Goal: Task Accomplishment & Management: Complete application form

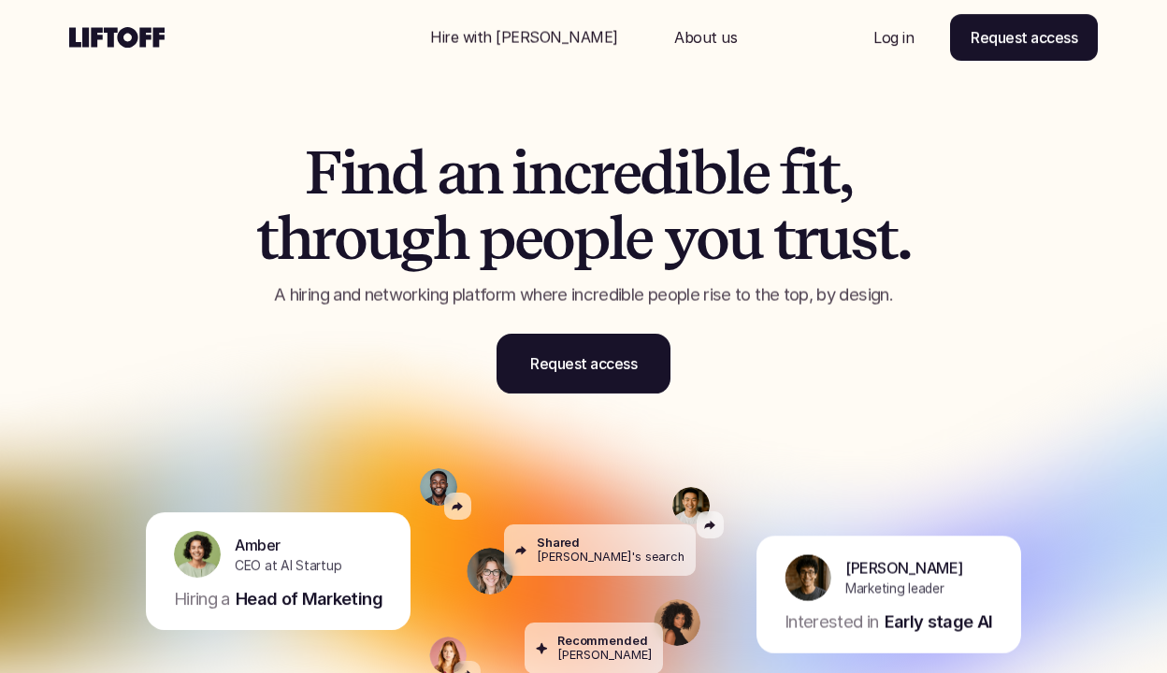
click at [882, 45] on p "Log in" at bounding box center [893, 37] width 40 height 22
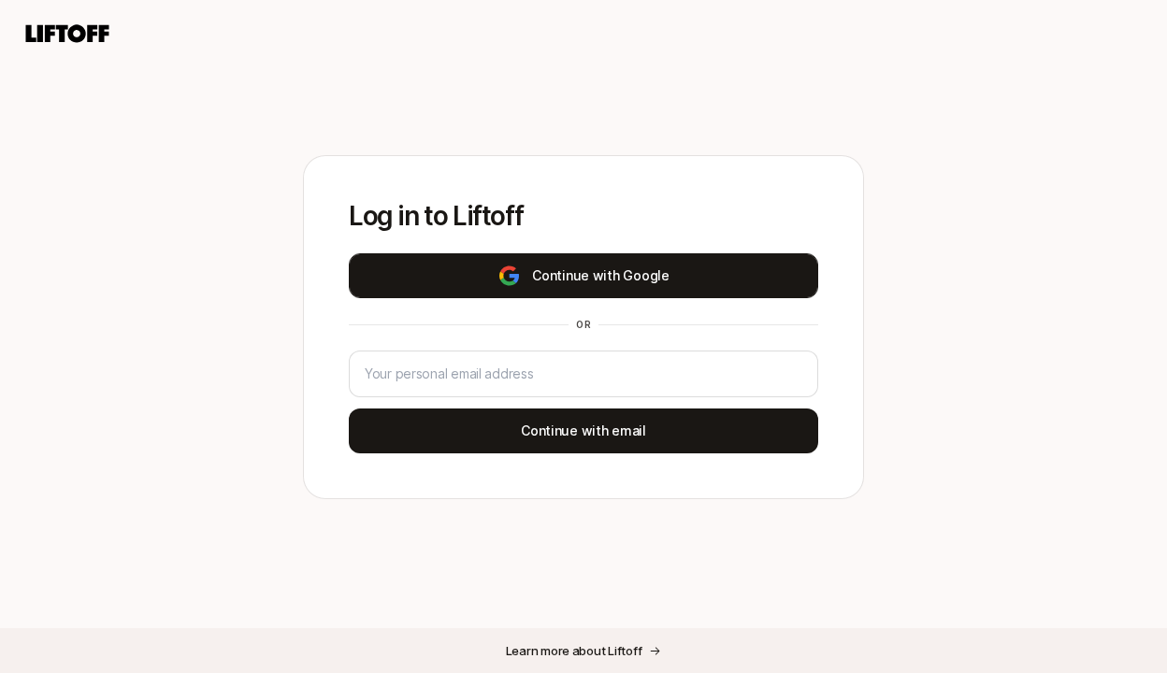
click at [612, 295] on button "Continue with Google" at bounding box center [583, 275] width 469 height 45
click at [543, 275] on button "Continue with Google" at bounding box center [583, 275] width 469 height 45
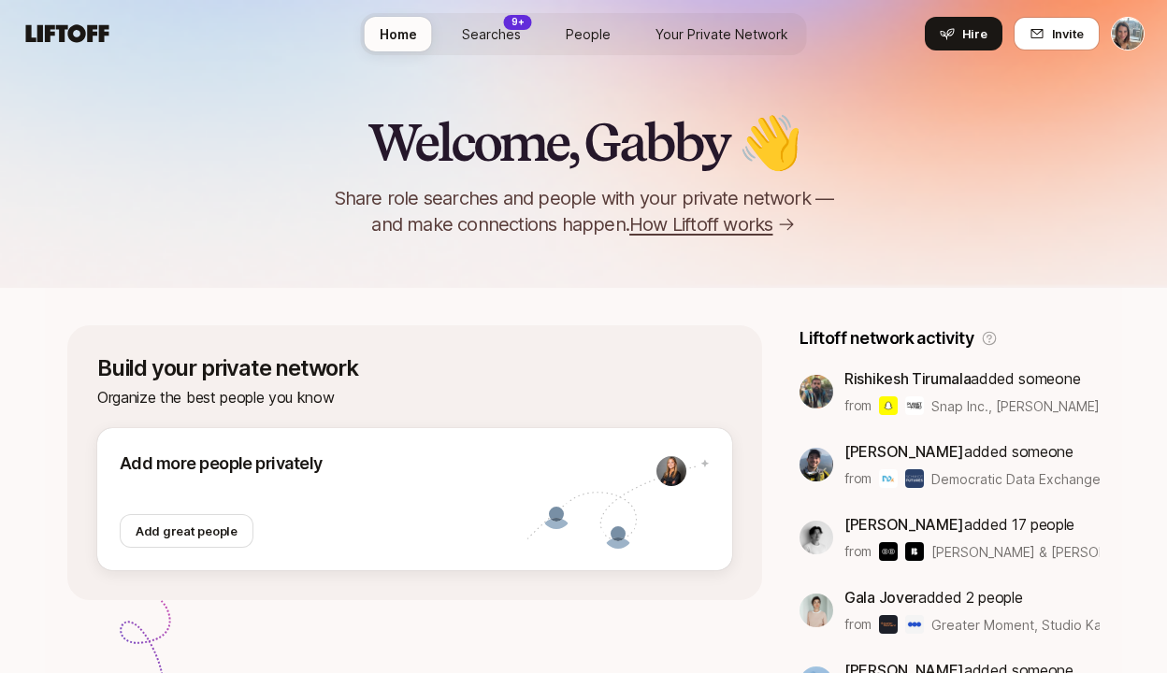
click at [500, 42] on span "Searches" at bounding box center [491, 34] width 59 height 20
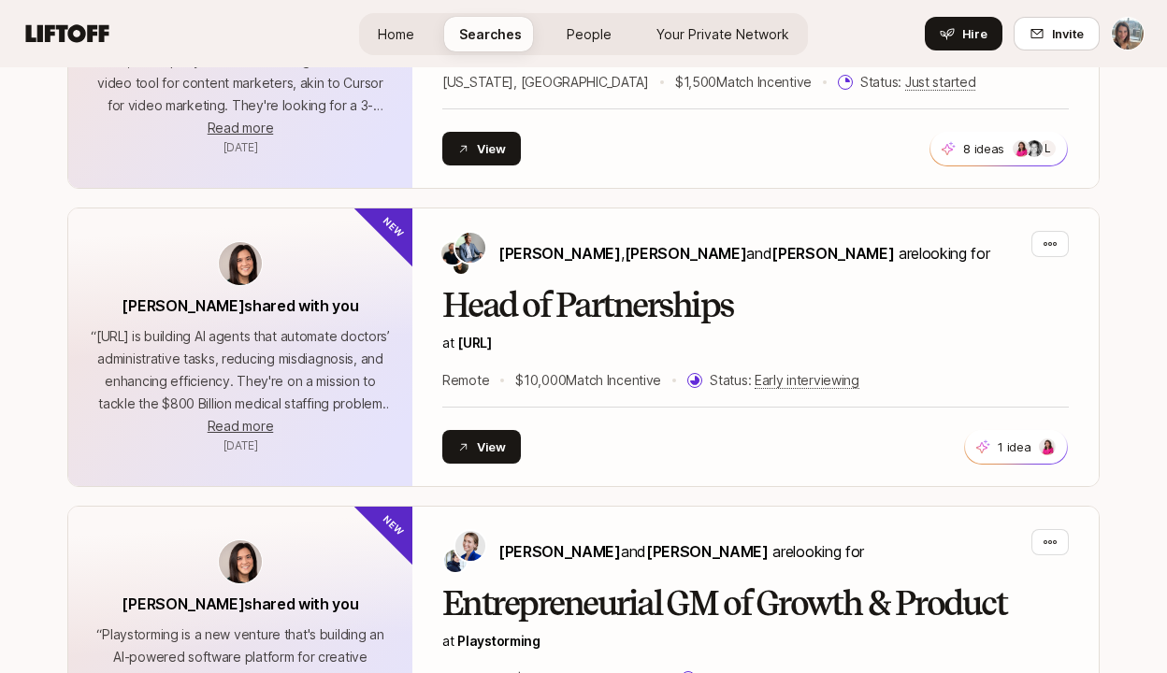
scroll to position [2431, 0]
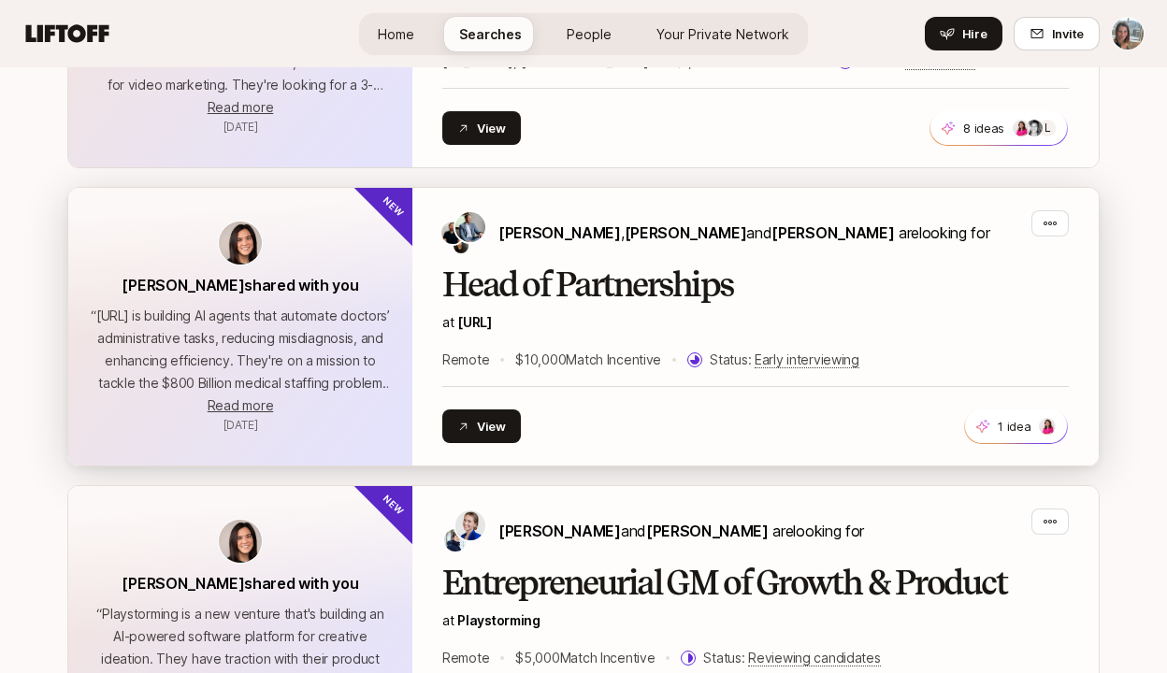
click at [569, 303] on h2 "Head of Partnerships" at bounding box center [755, 285] width 627 height 37
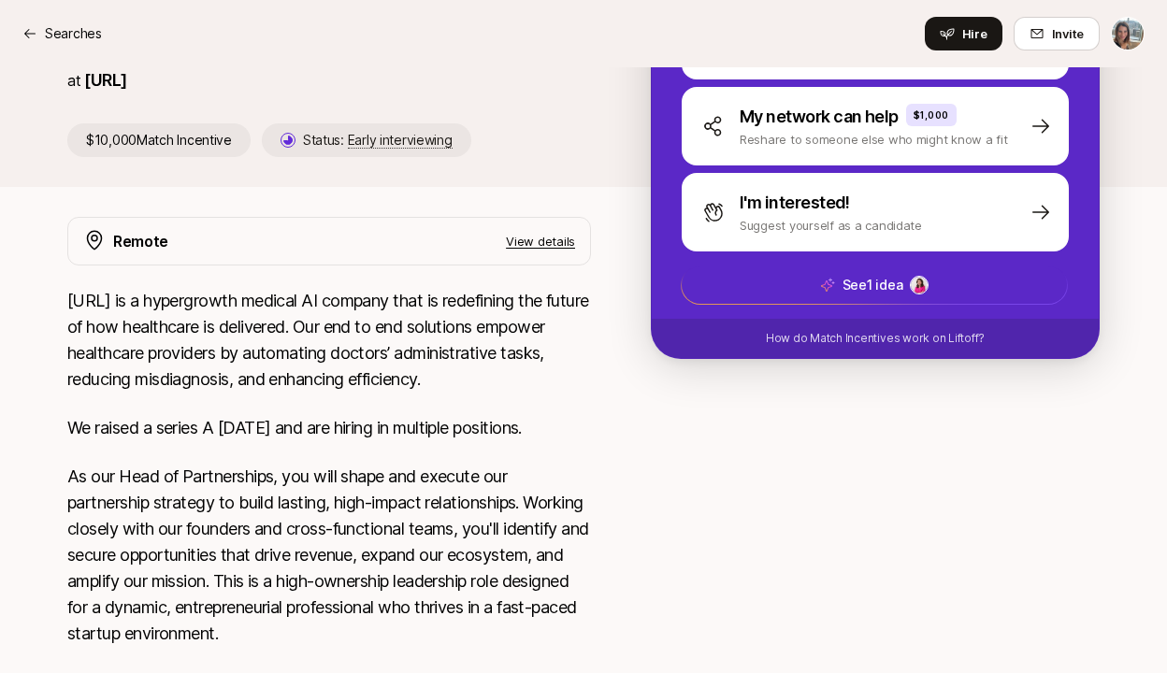
scroll to position [337, 0]
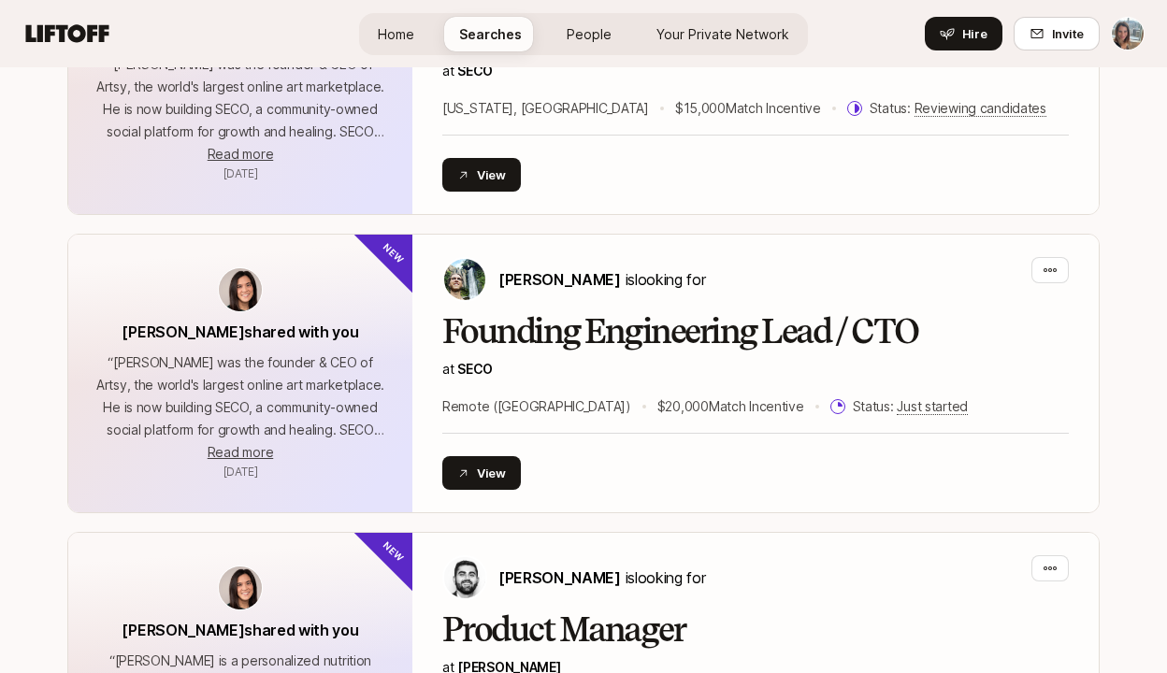
scroll to position [4552, 0]
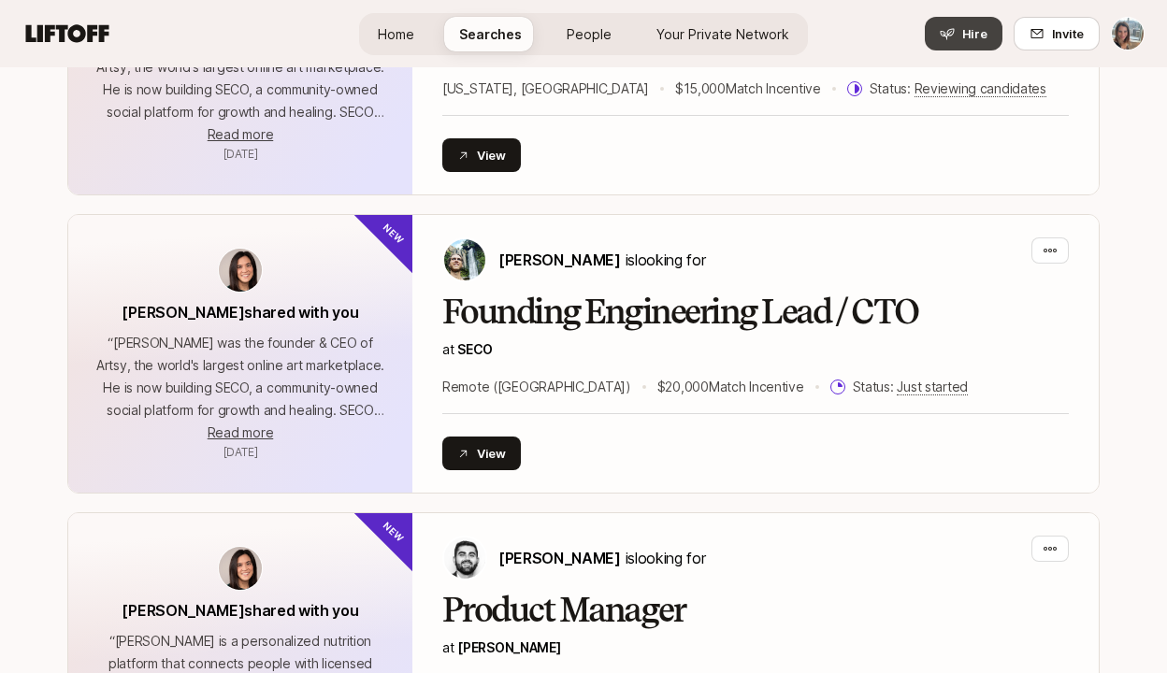
click at [955, 36] on icon at bounding box center [947, 33] width 15 height 15
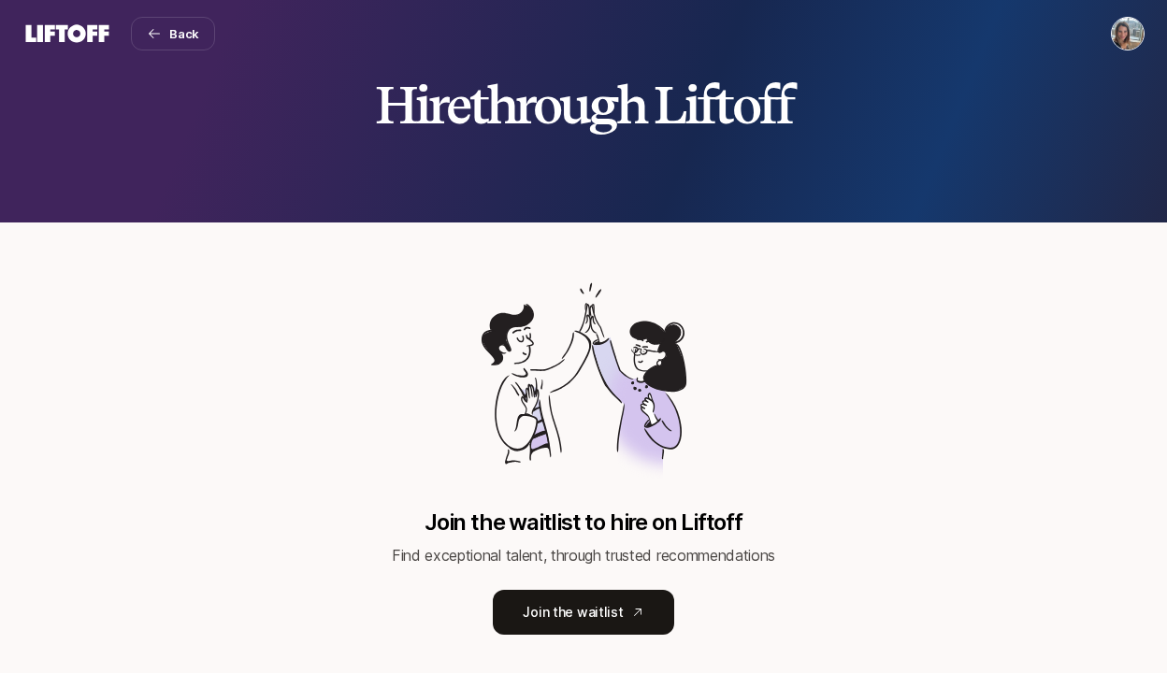
scroll to position [74, 0]
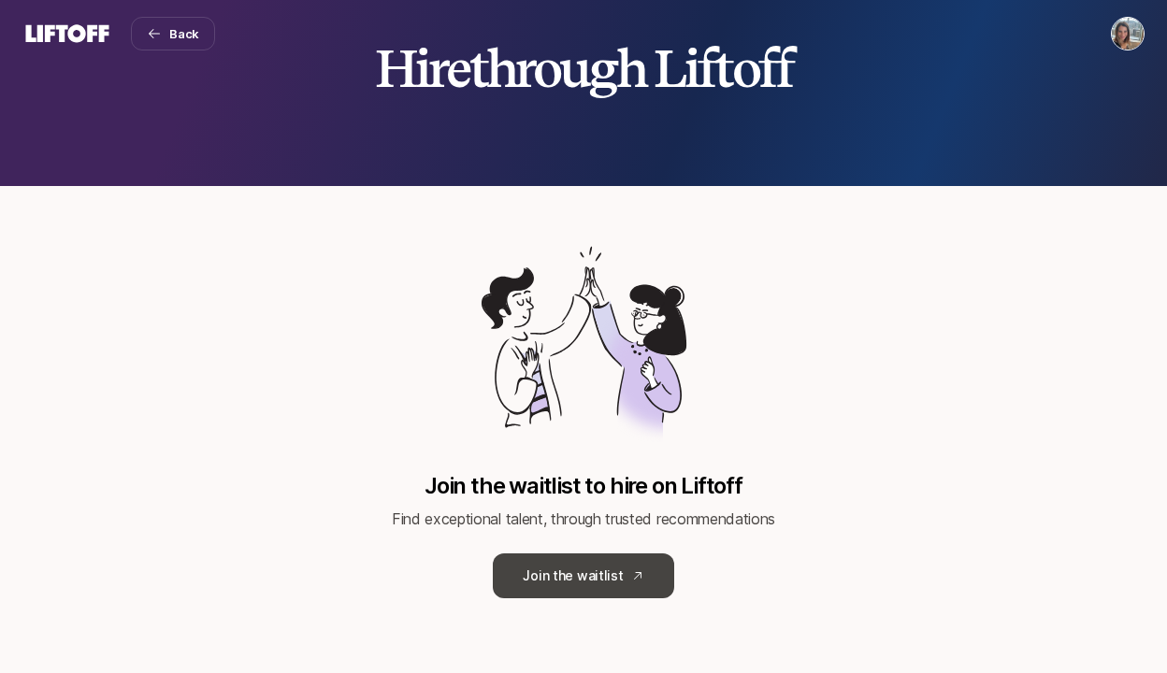
click at [535, 579] on link "Join the waitlist" at bounding box center [583, 576] width 180 height 45
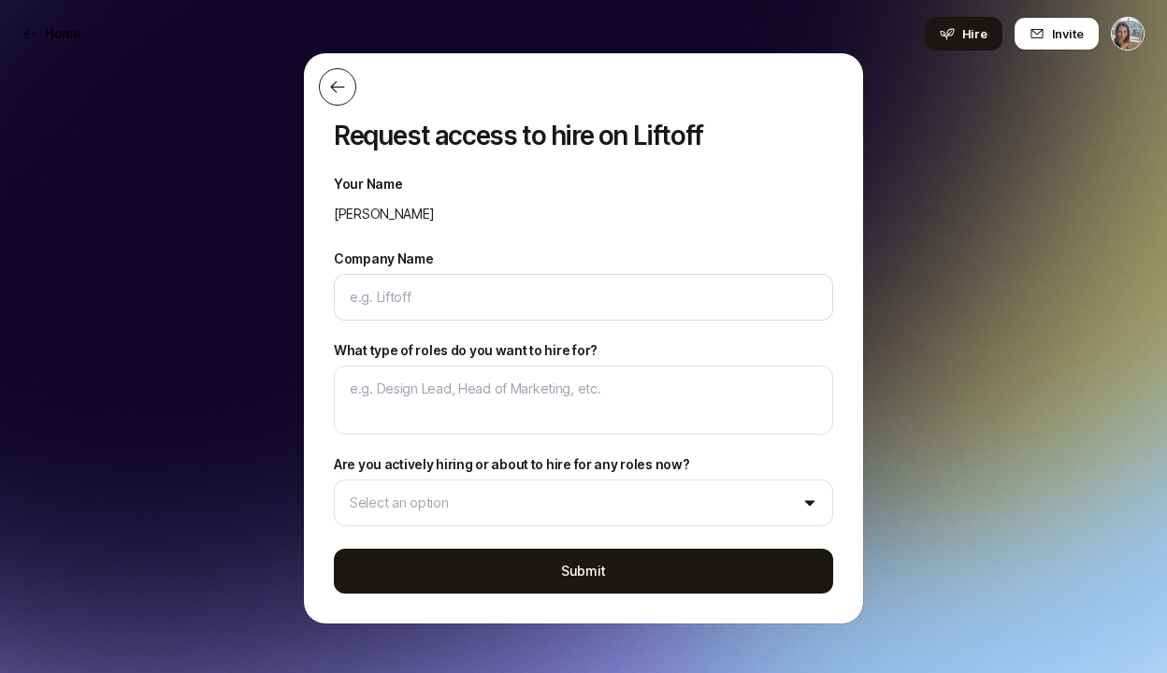
click at [341, 100] on button at bounding box center [337, 86] width 37 height 37
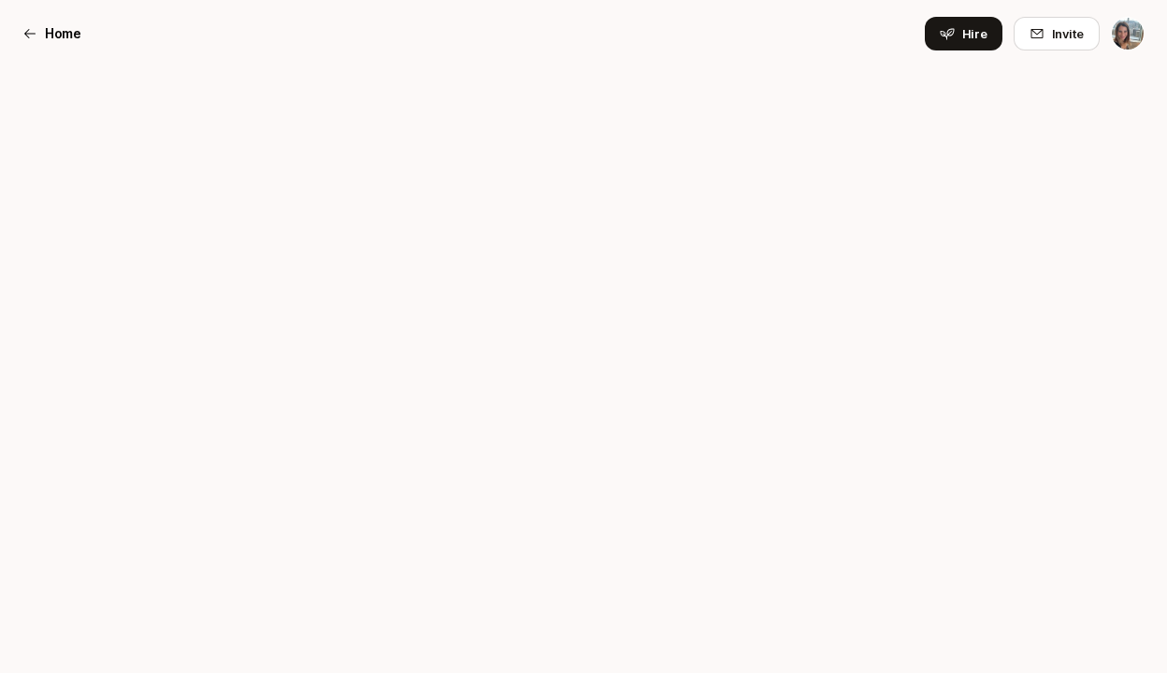
scroll to position [74, 0]
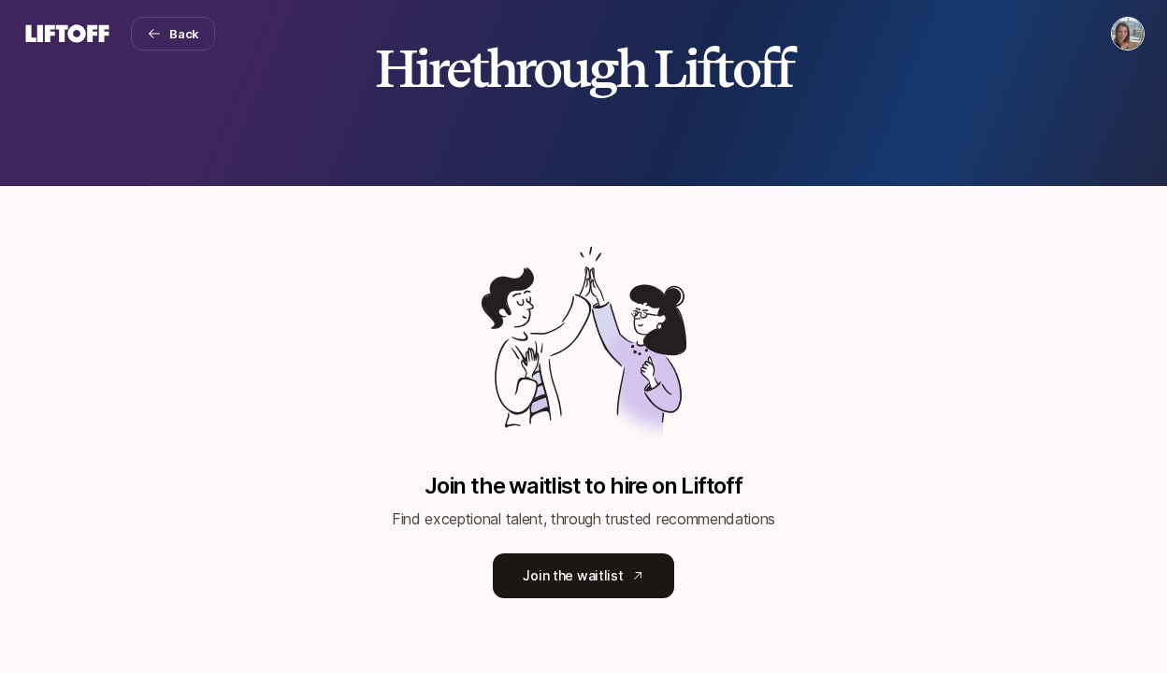
click at [61, 43] on icon at bounding box center [67, 34] width 90 height 26
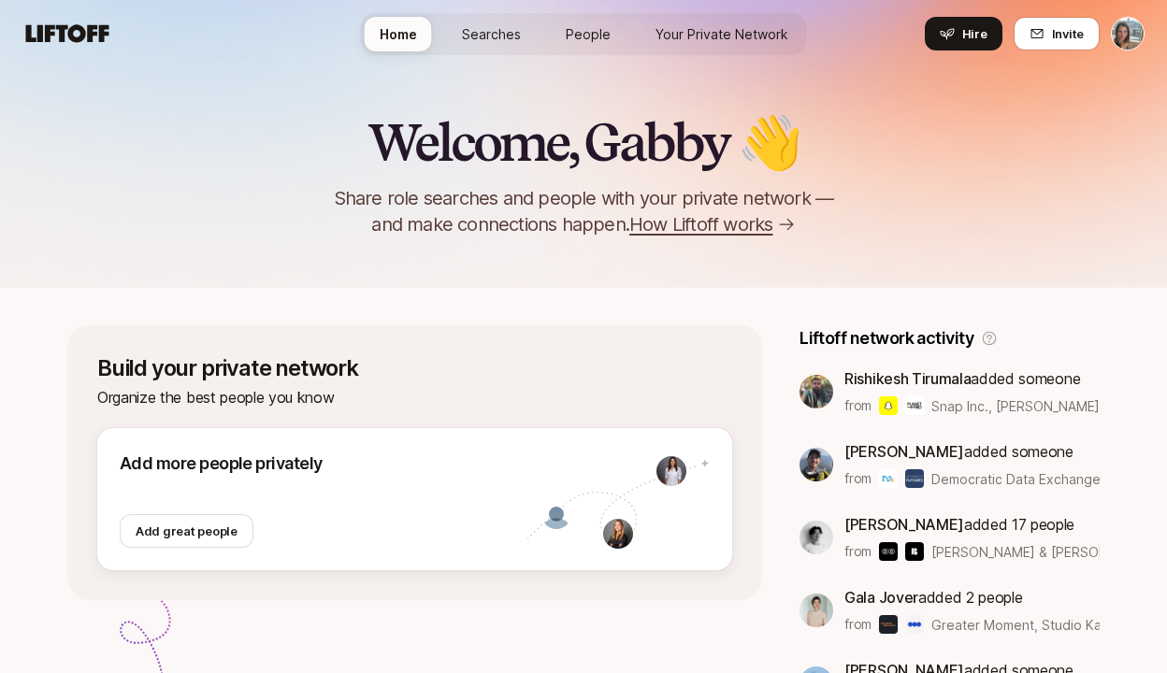
click at [735, 228] on span "How Liftoff works" at bounding box center [700, 224] width 143 height 26
click at [508, 48] on link "Searches" at bounding box center [491, 34] width 89 height 35
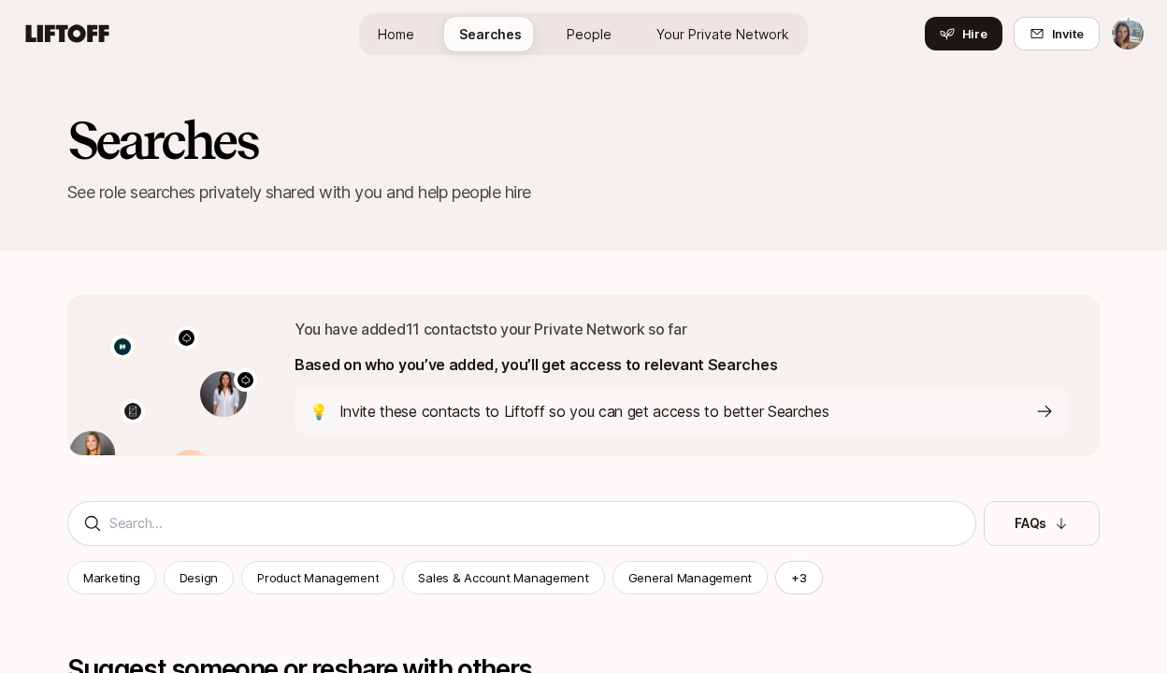
scroll to position [4541, 0]
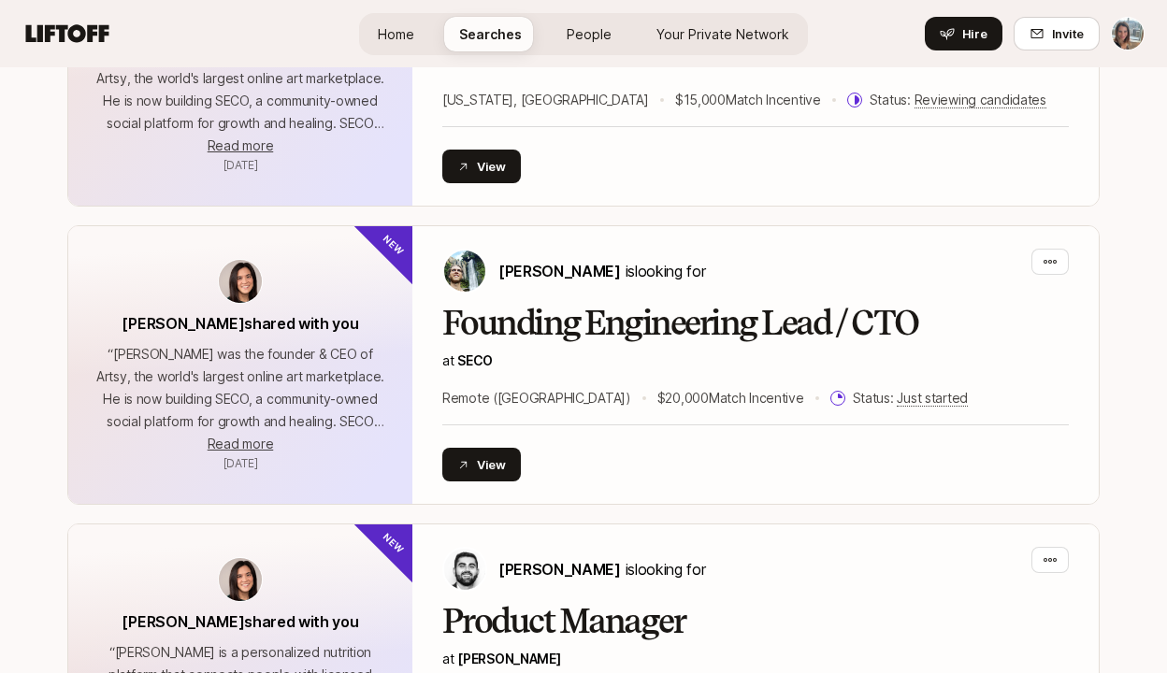
click at [602, 34] on span "People" at bounding box center [589, 34] width 45 height 16
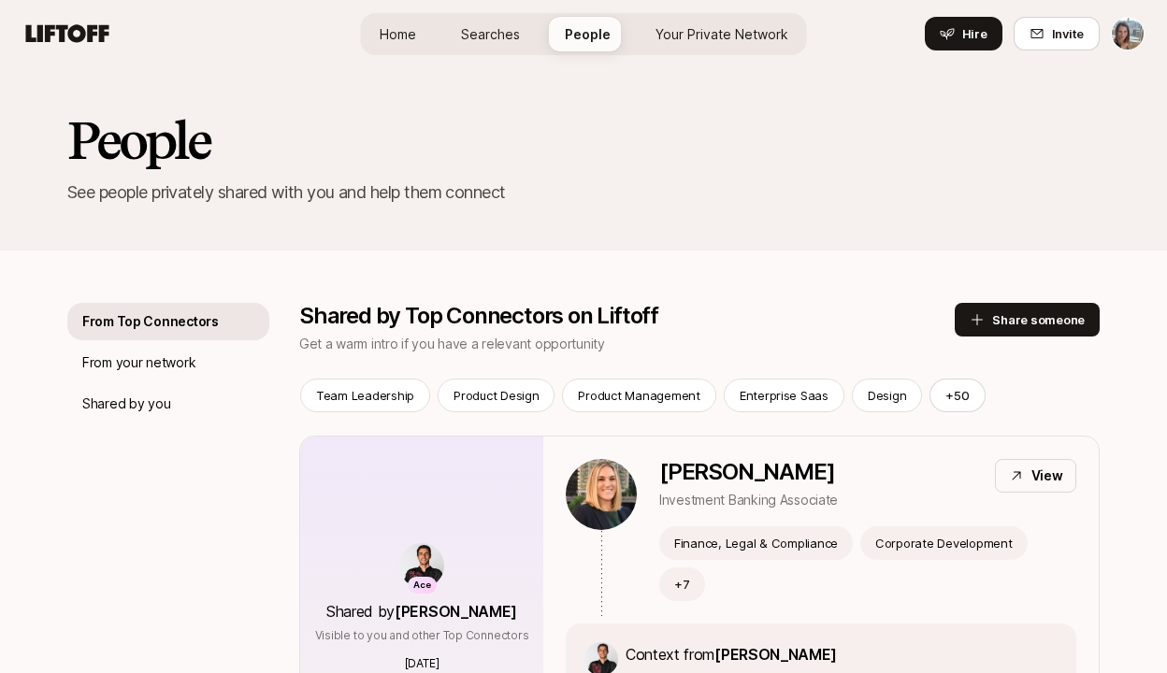
click at [493, 26] on span "Searches" at bounding box center [490, 34] width 59 height 16
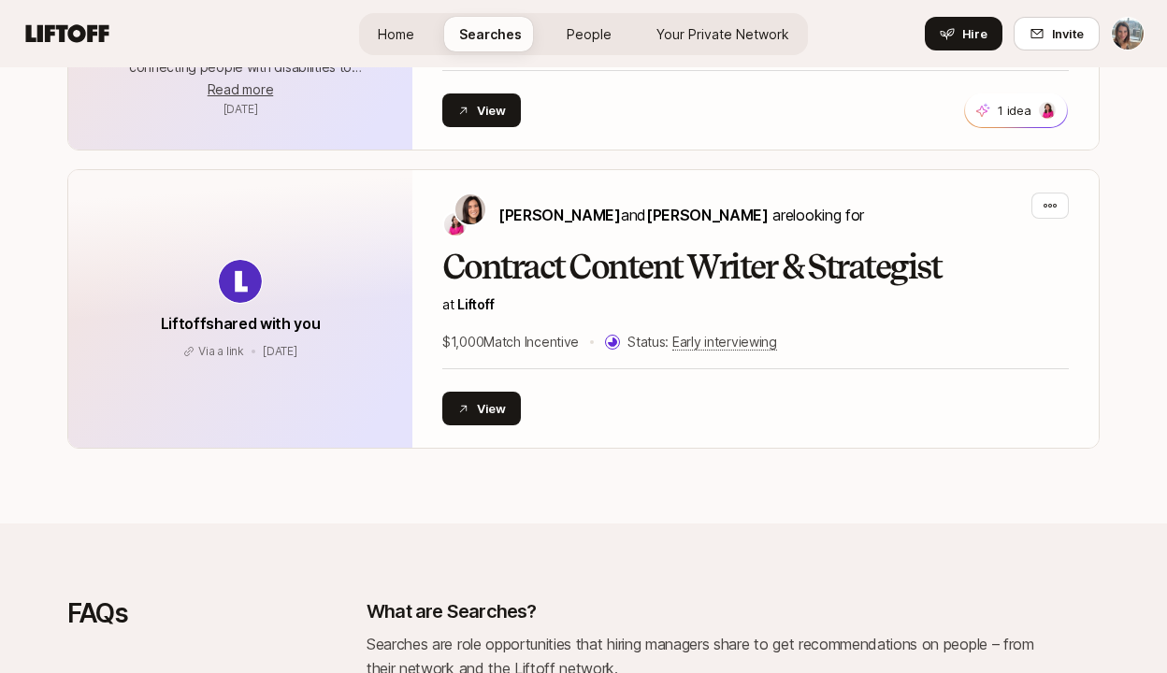
scroll to position [6400, 0]
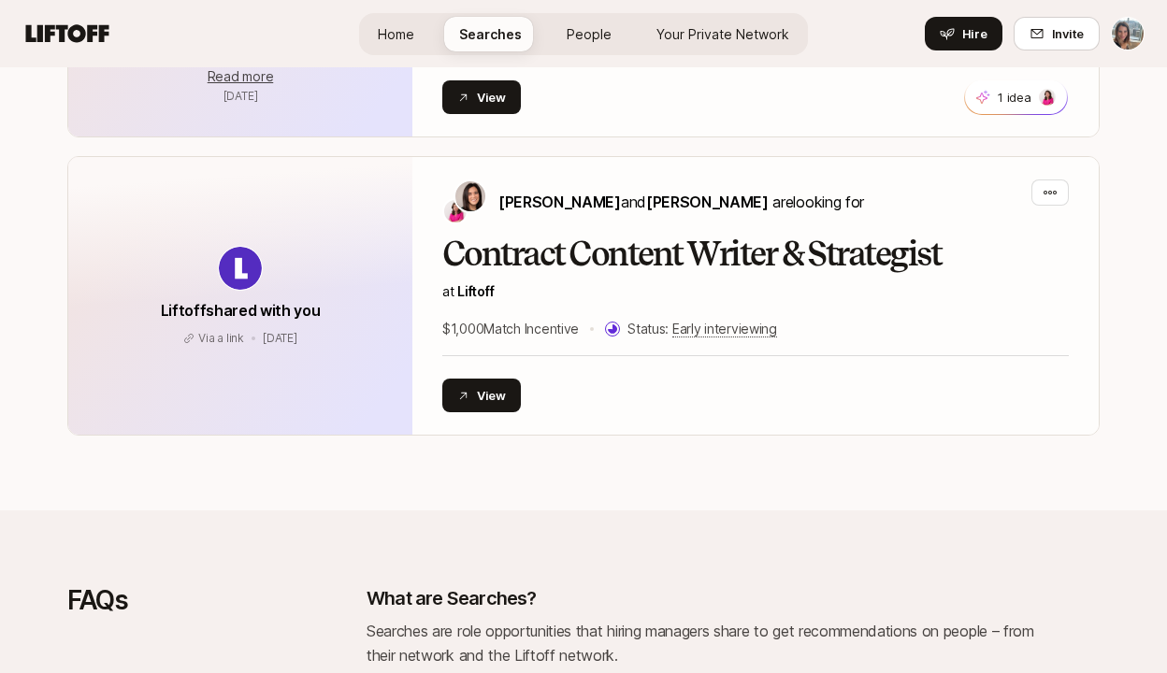
click at [701, 24] on span "Your Private Network Your Network" at bounding box center [722, 34] width 133 height 20
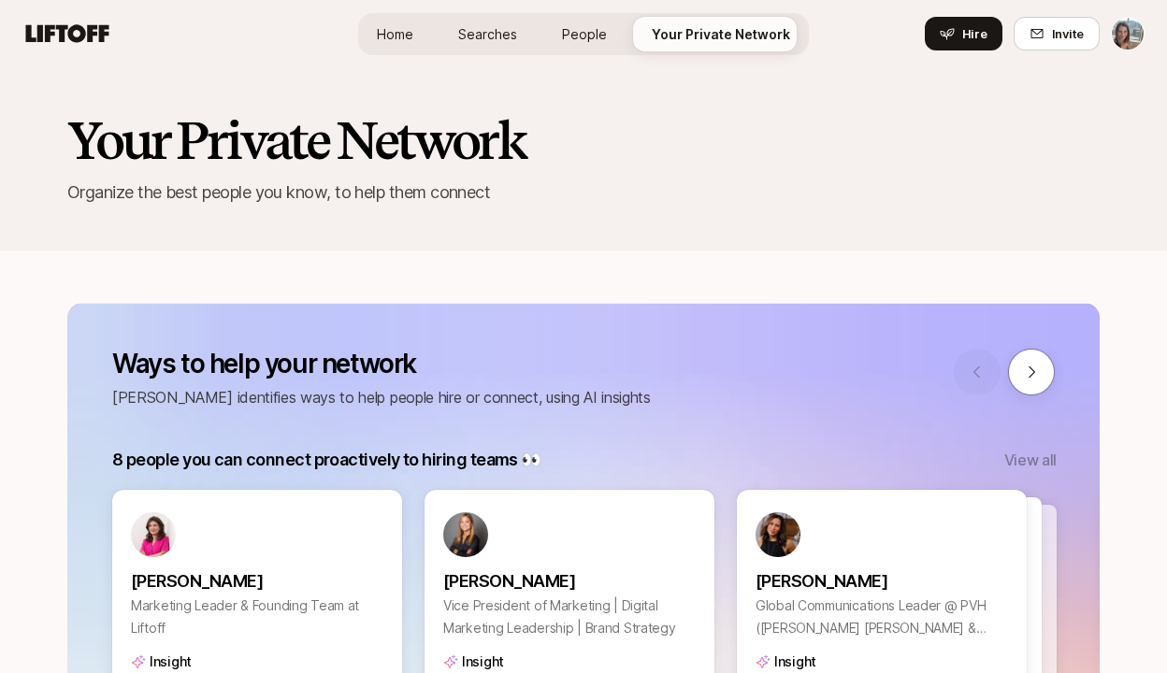
click at [573, 36] on span "People" at bounding box center [584, 34] width 45 height 16
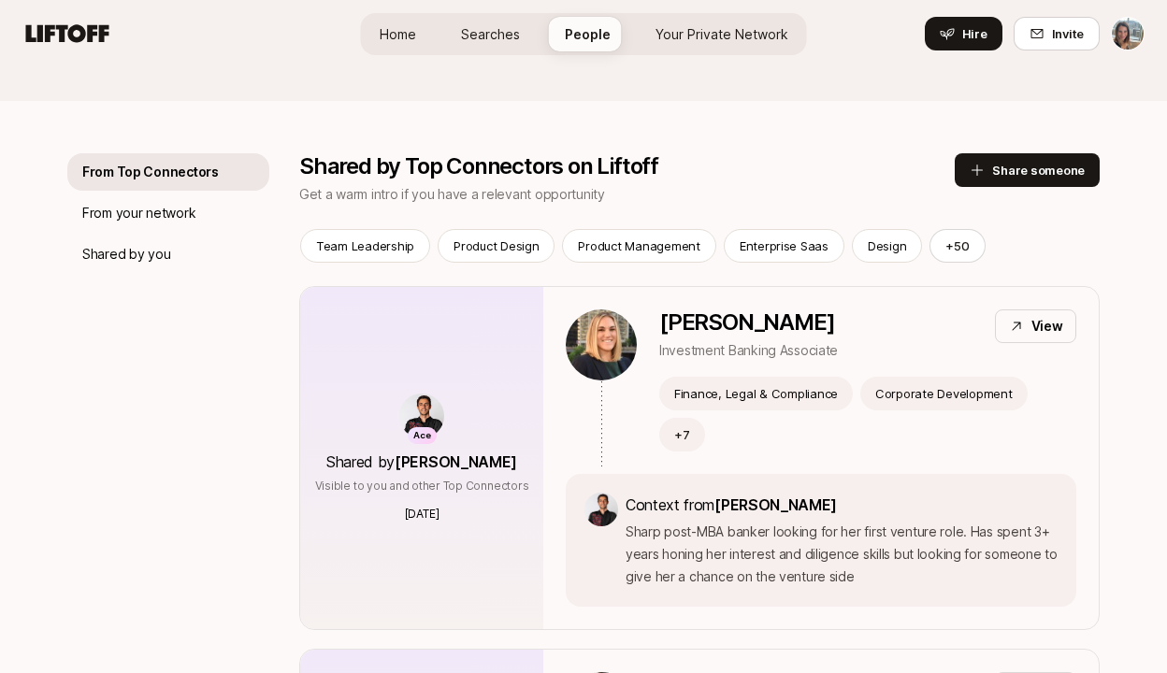
click at [497, 38] on span "Searches" at bounding box center [490, 34] width 59 height 16
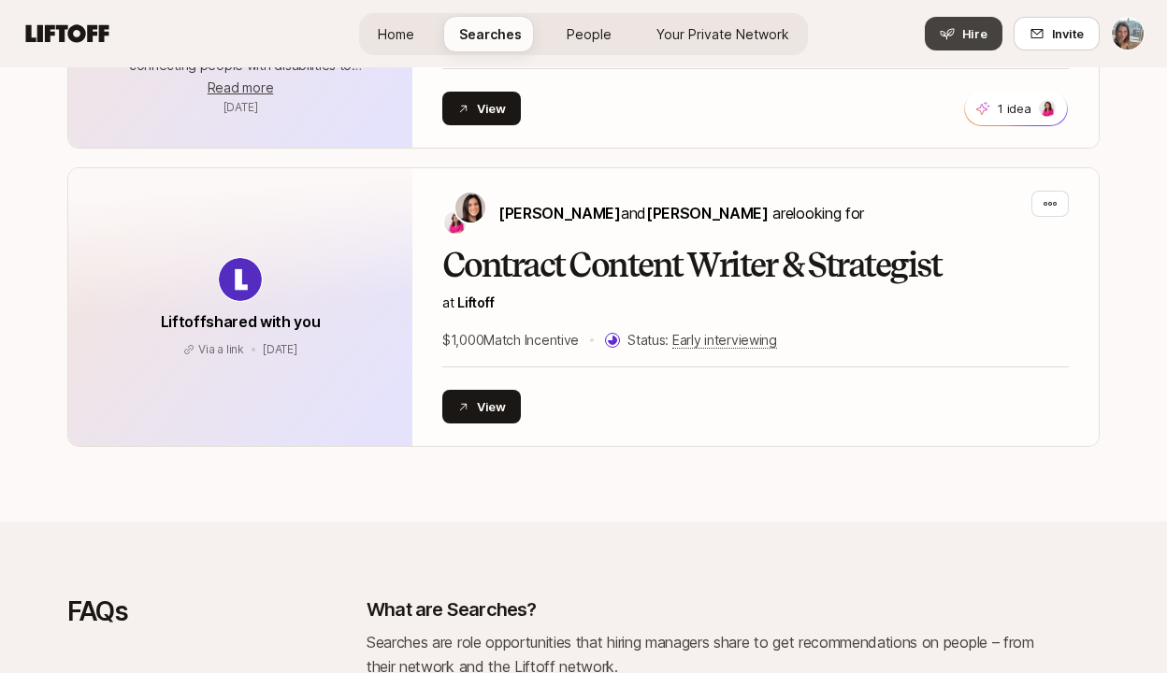
click at [958, 31] on button "Hire" at bounding box center [964, 34] width 78 height 34
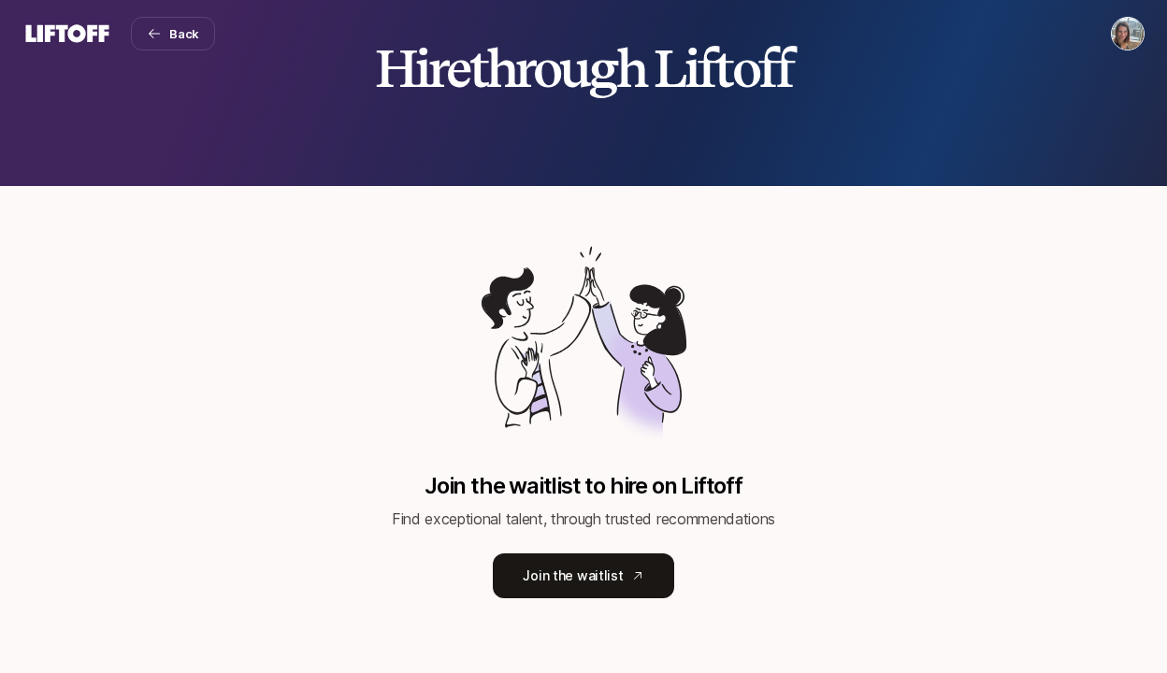
scroll to position [74, 0]
click at [569, 561] on link "Join the waitlist" at bounding box center [583, 576] width 180 height 45
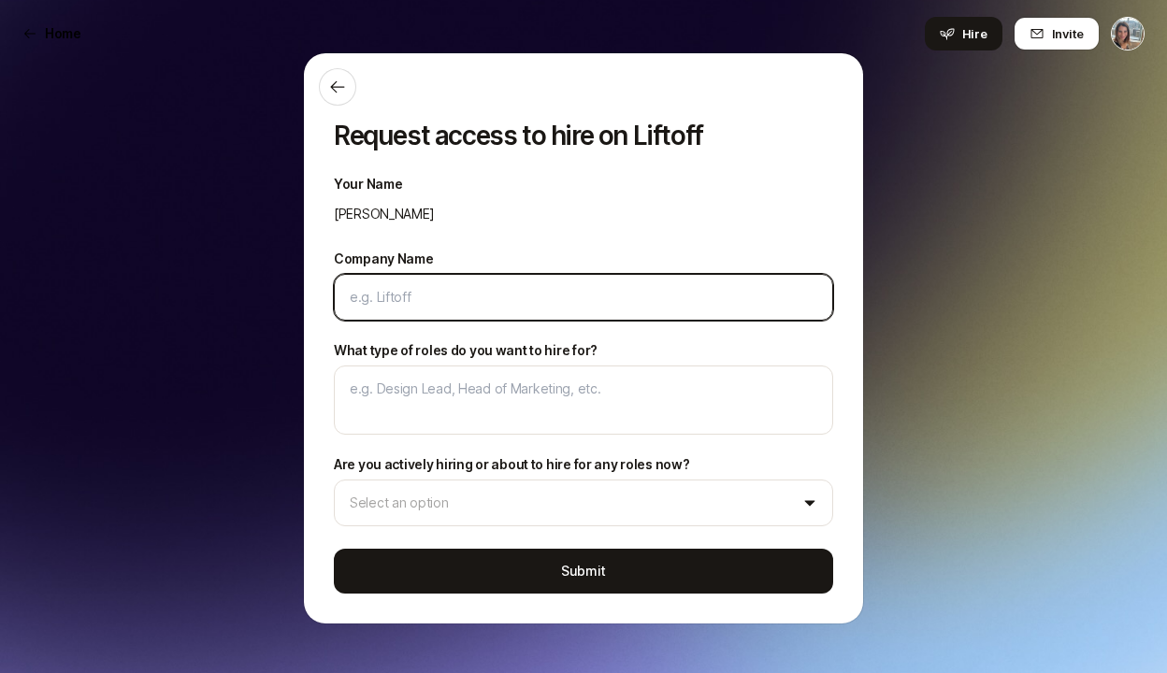
click at [468, 297] on input "Company Name" at bounding box center [584, 297] width 468 height 22
type textarea "x"
type input "K"
type textarea "x"
type input "KP"
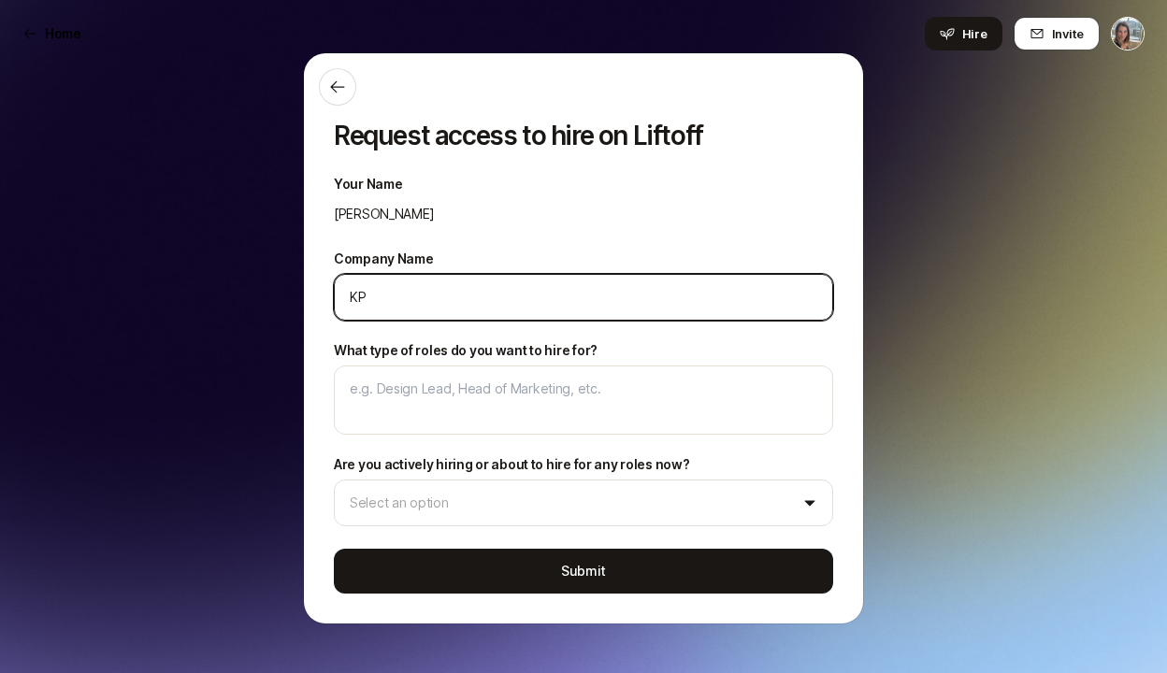
type textarea "x"
type input "K"
type textarea "x"
type input "Ka"
type textarea "x"
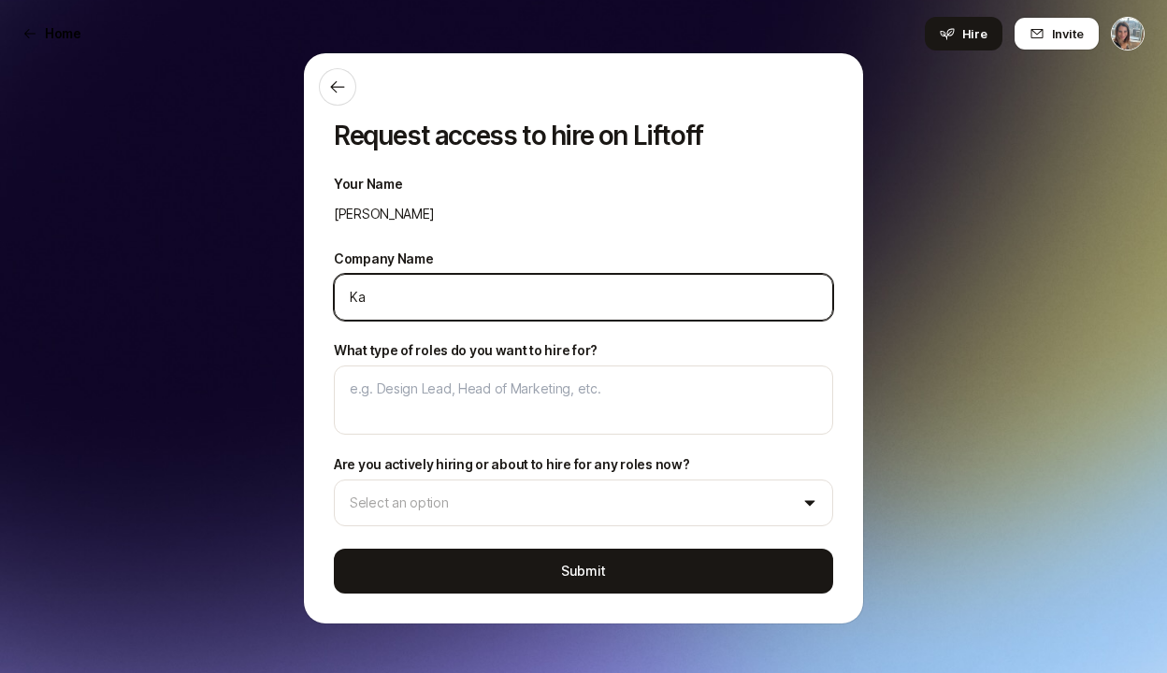
type input "Kap"
type textarea "x"
type input "Kaps"
type textarea "x"
type input "Kapsu"
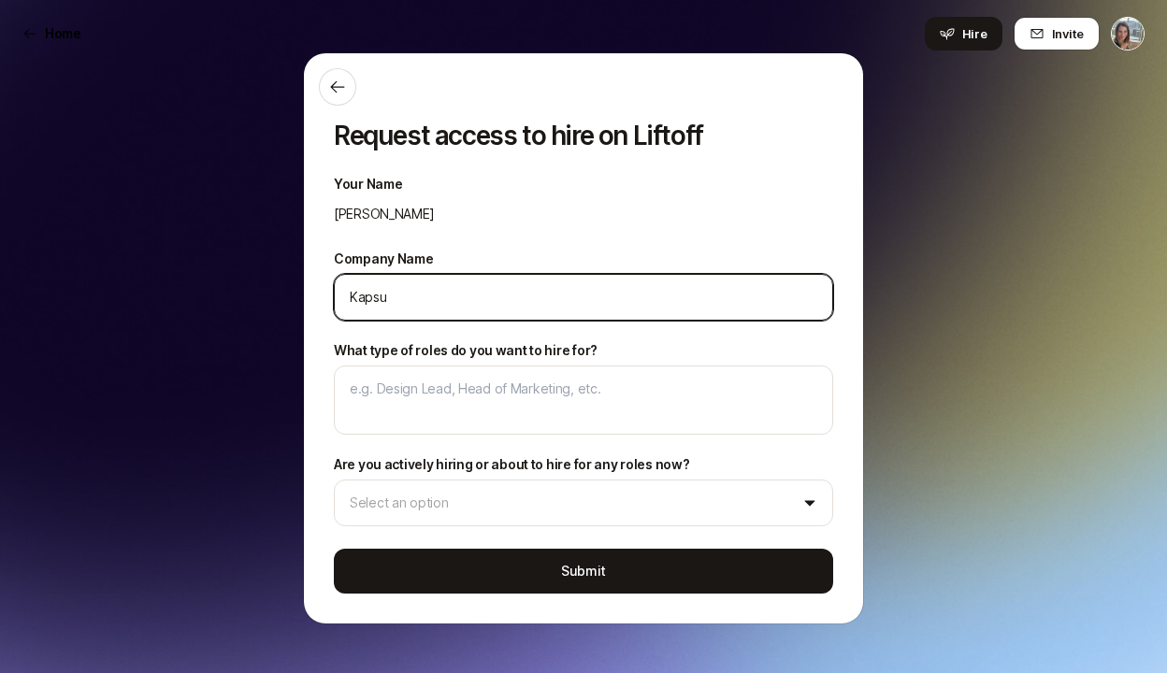
type textarea "x"
type input "Kapsul"
type textarea "x"
type input "Kapsule"
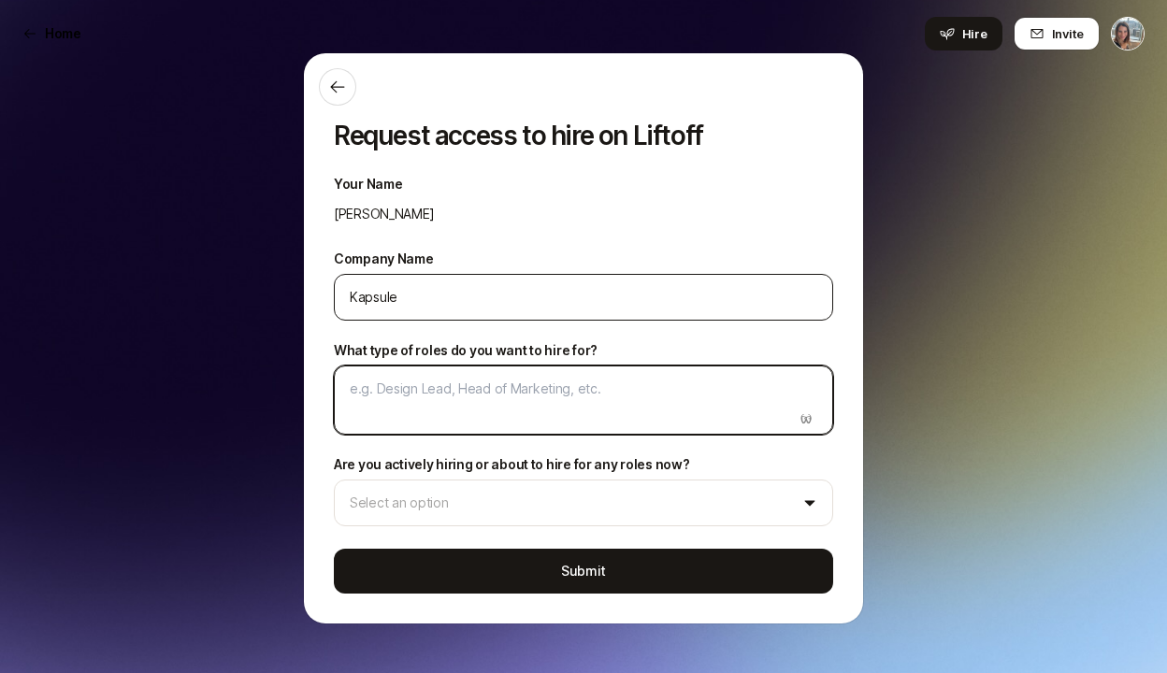
type textarea "x"
type textarea "M"
type textarea "x"
type textarea "Ma"
type textarea "x"
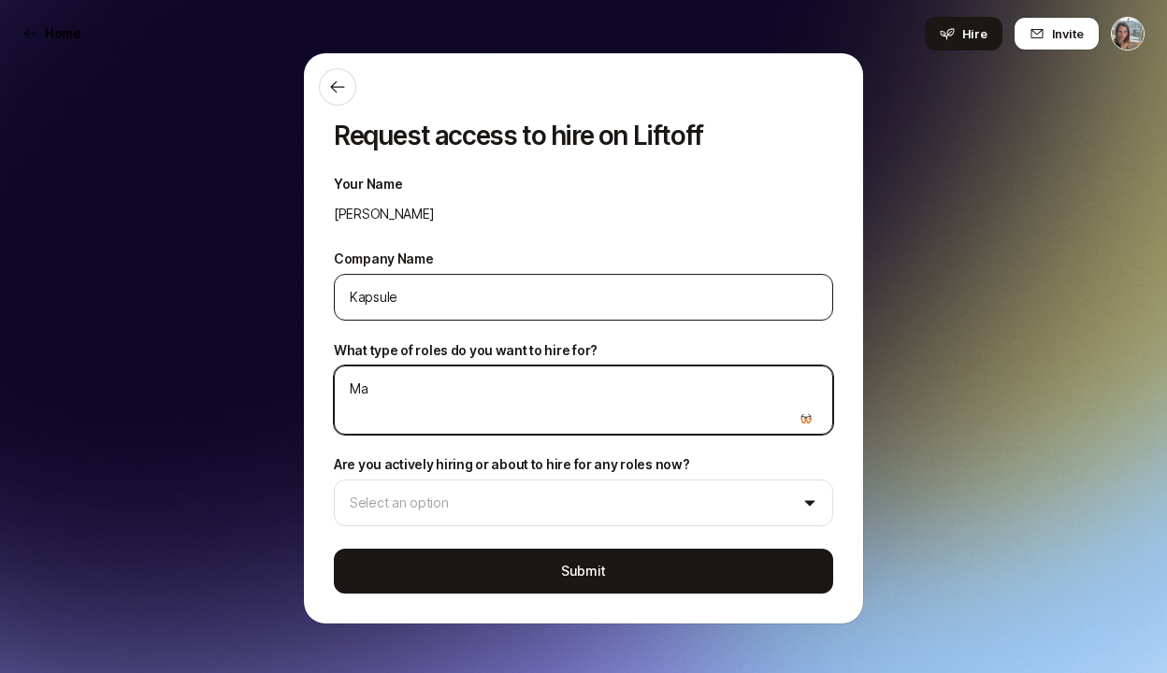
type textarea "Mar"
type textarea "x"
type textarea "Mark"
type textarea "x"
type textarea "Marke"
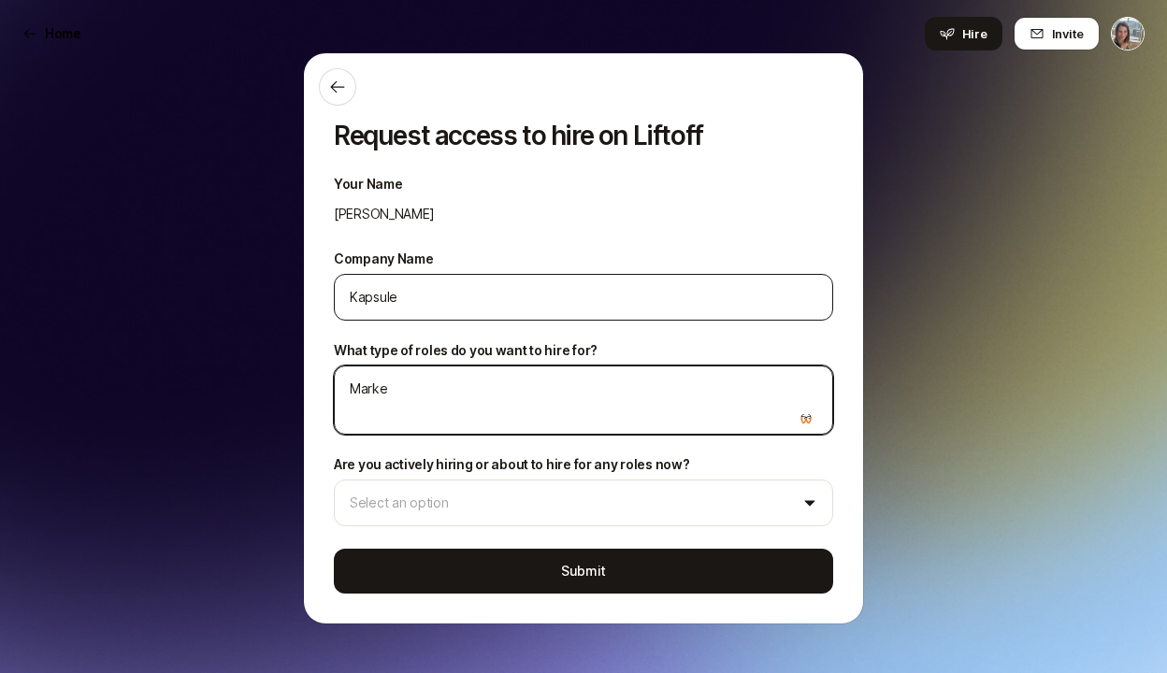
type textarea "x"
type textarea "Market"
type textarea "x"
type textarea "Marketi"
type textarea "x"
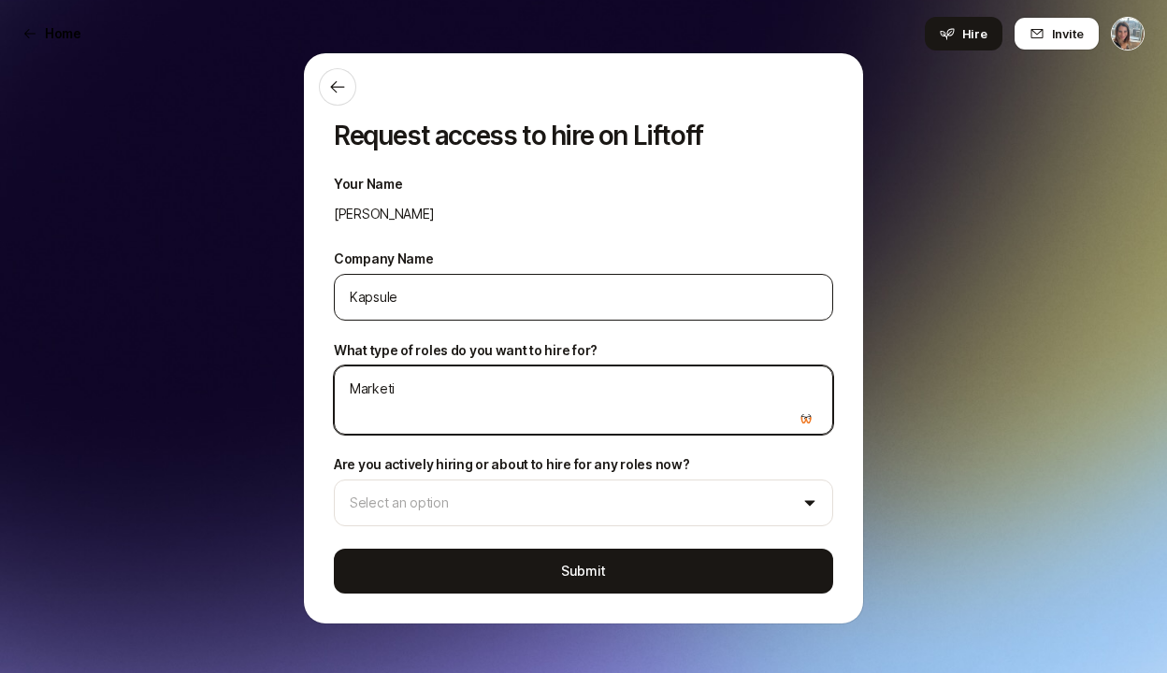
type textarea "Marketin"
type textarea "x"
type textarea "Marketing"
type textarea "x"
type textarea "Marketing"
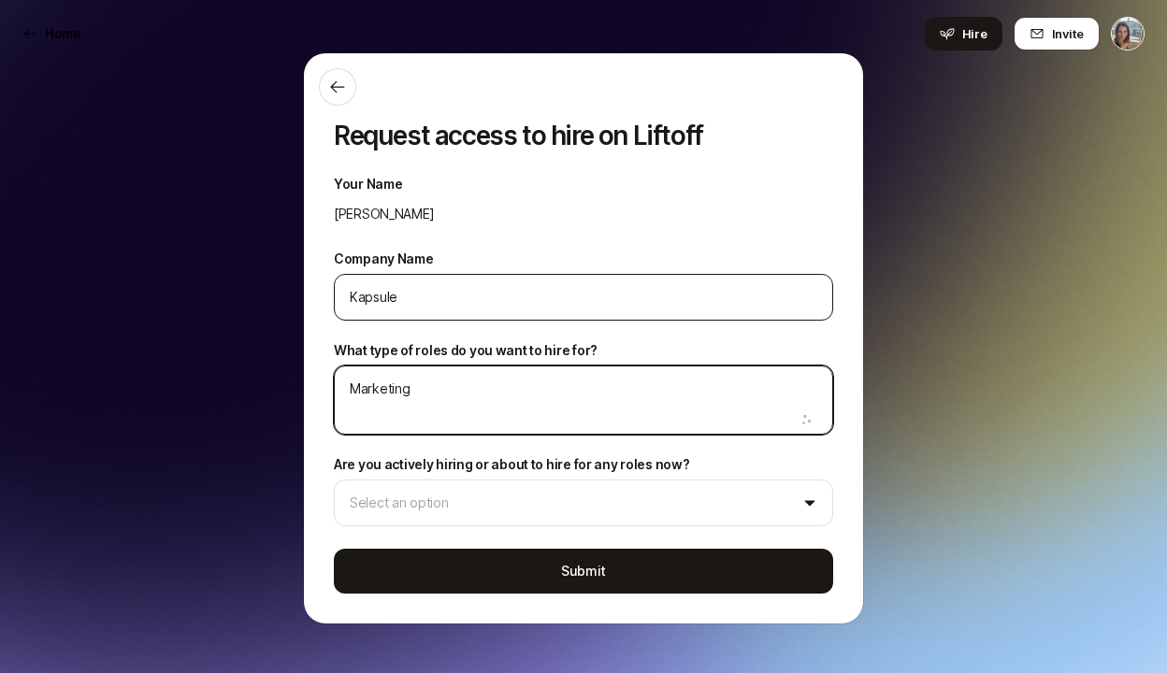
type textarea "x"
type textarea "Marketing M"
type textarea "x"
type textarea "Marketing Ma"
type textarea "x"
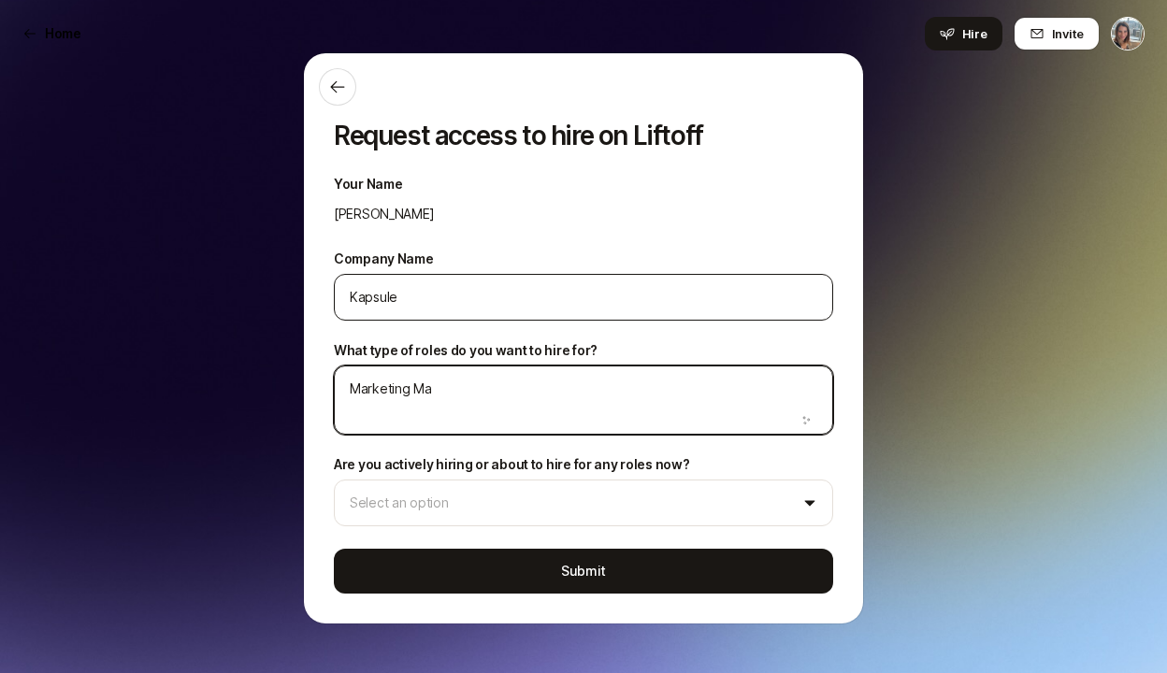
type textarea "Marketing Man"
type textarea "x"
type textarea "Marketing Mana"
type textarea "x"
type textarea "Marketing Manag"
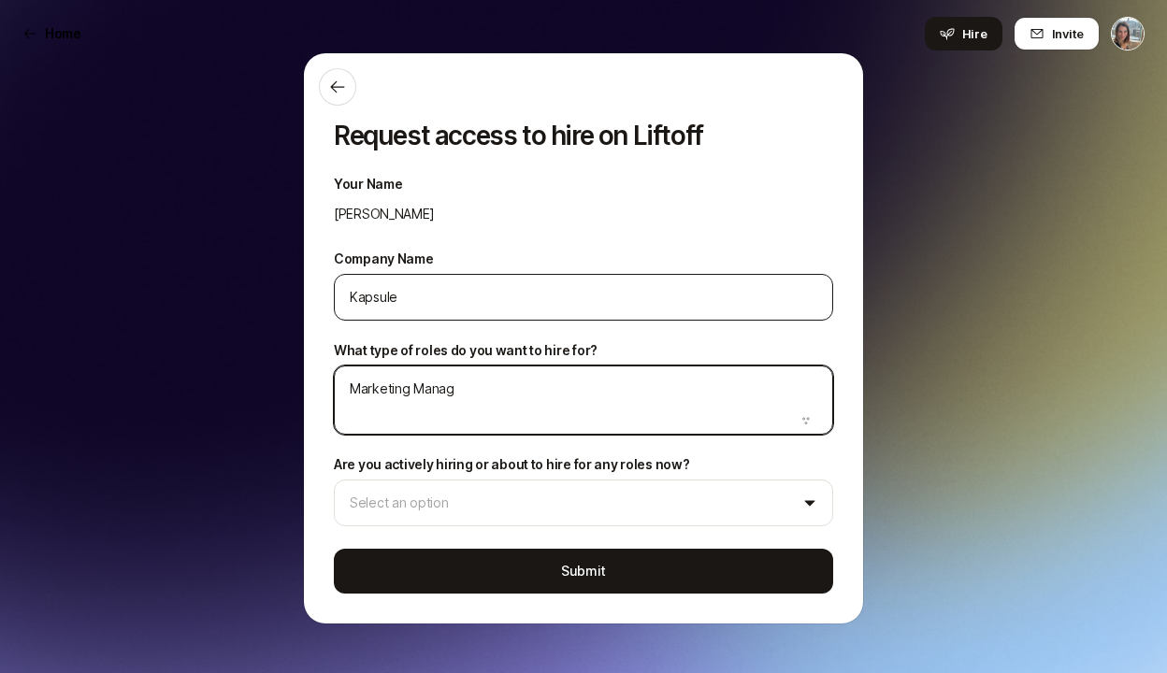
type textarea "x"
type textarea "Marketing Manager"
type textarea "x"
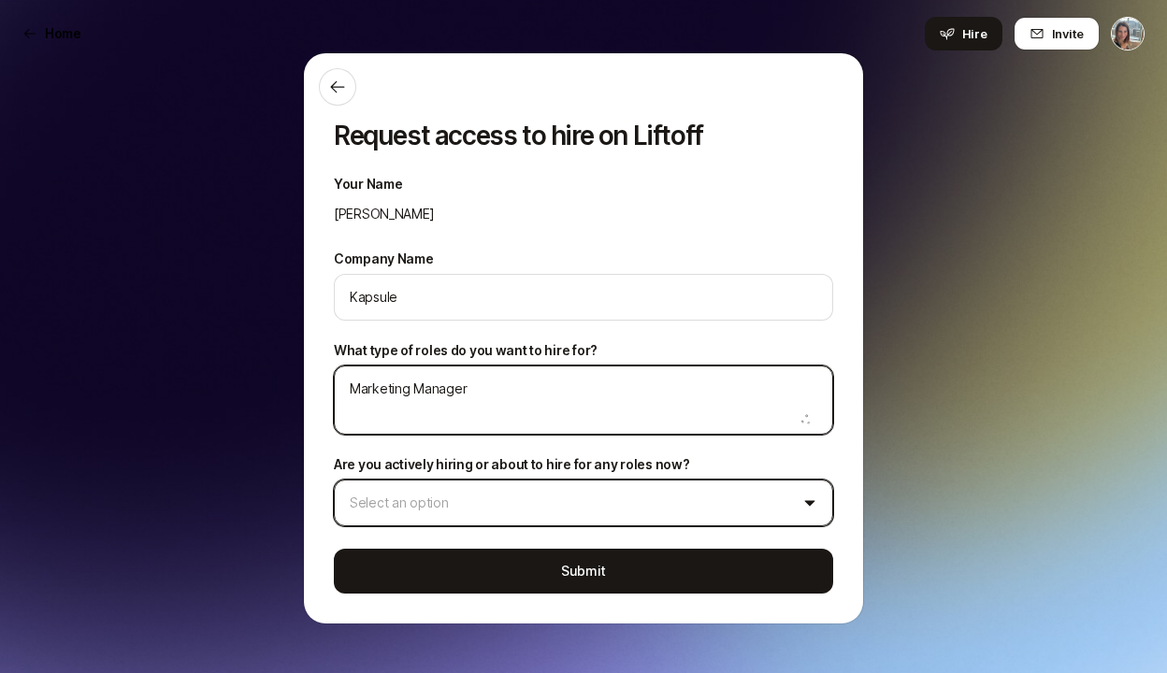
type textarea "Marketing Manager"
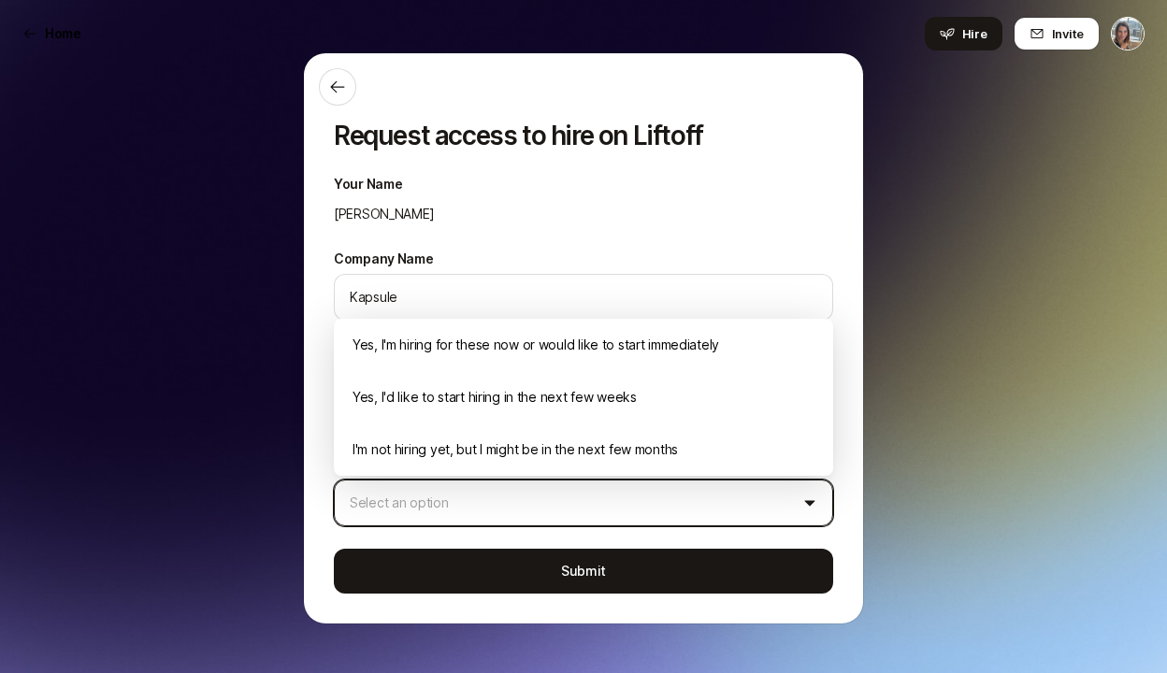
click at [520, 513] on html "Home Hire Invite 10 /10 Home Invite 10 /10 Home Searches People Your Private Ne…" at bounding box center [583, 336] width 1167 height 673
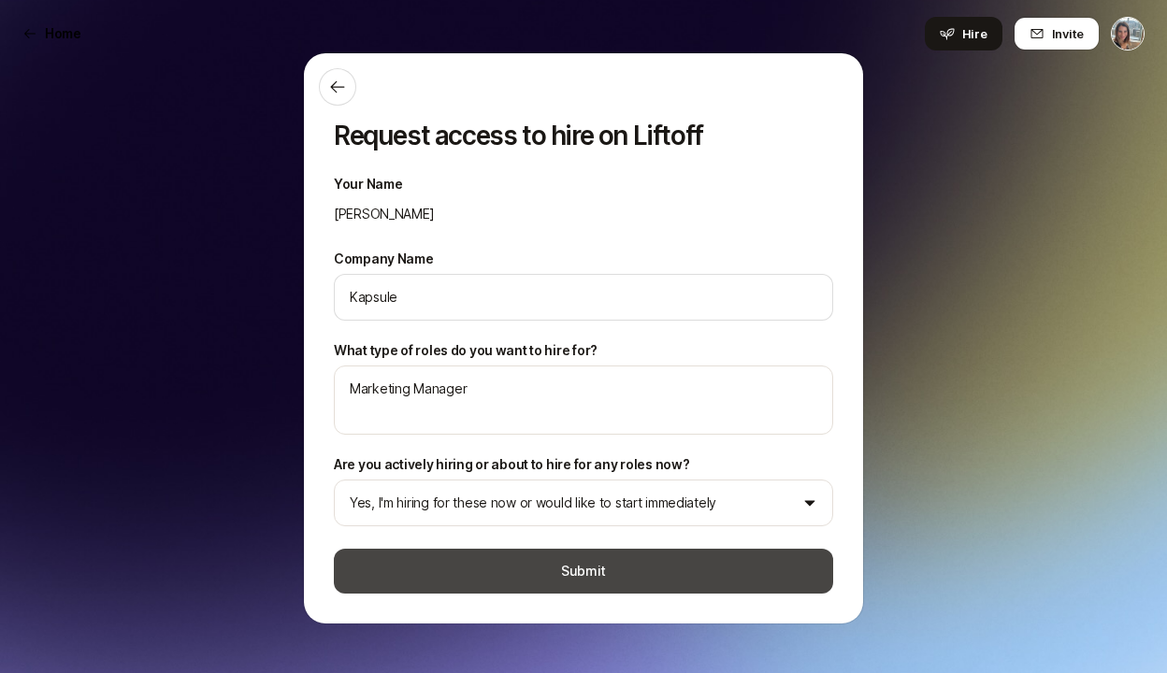
click at [553, 570] on button "Submit" at bounding box center [583, 571] width 499 height 45
type textarea "x"
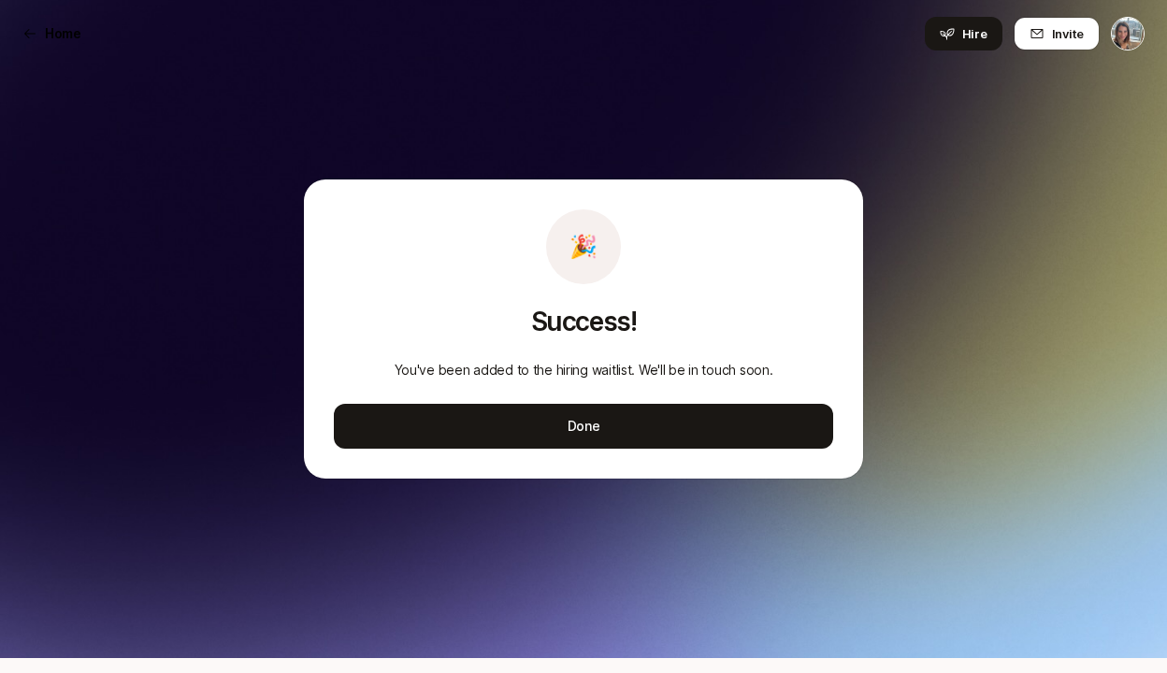
click at [569, 472] on div "🎉 Success! You've been added to the hiring waitlist. We'll be in touch soon. Do…" at bounding box center [583, 329] width 559 height 299
click at [571, 449] on div "🎉 Success! You've been added to the hiring waitlist. We'll be in touch soon. Do…" at bounding box center [583, 329] width 559 height 299
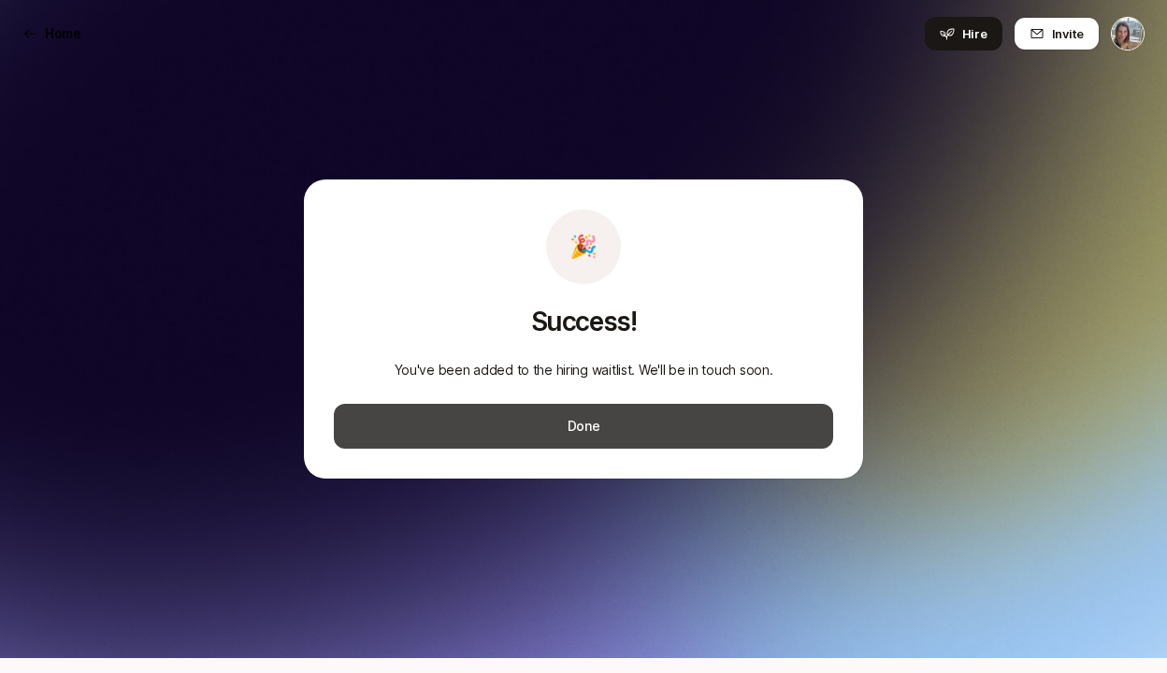
click at [571, 425] on button "Done" at bounding box center [583, 426] width 499 height 45
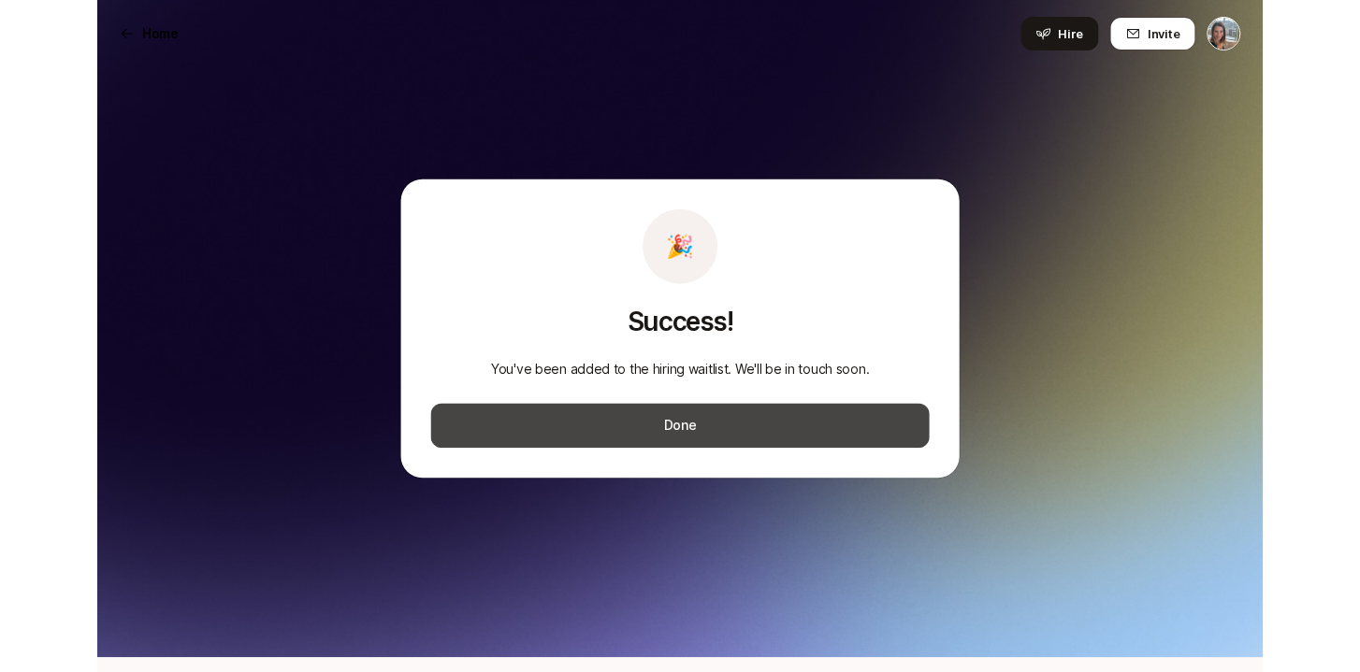
scroll to position [74, 0]
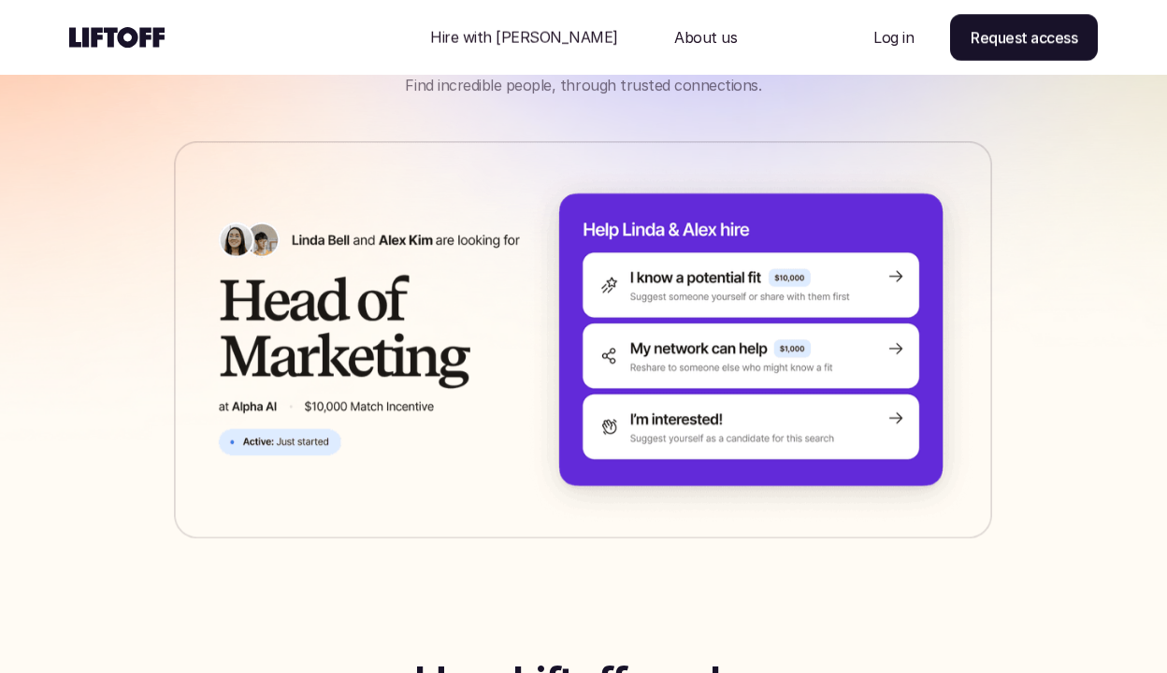
scroll to position [224, 0]
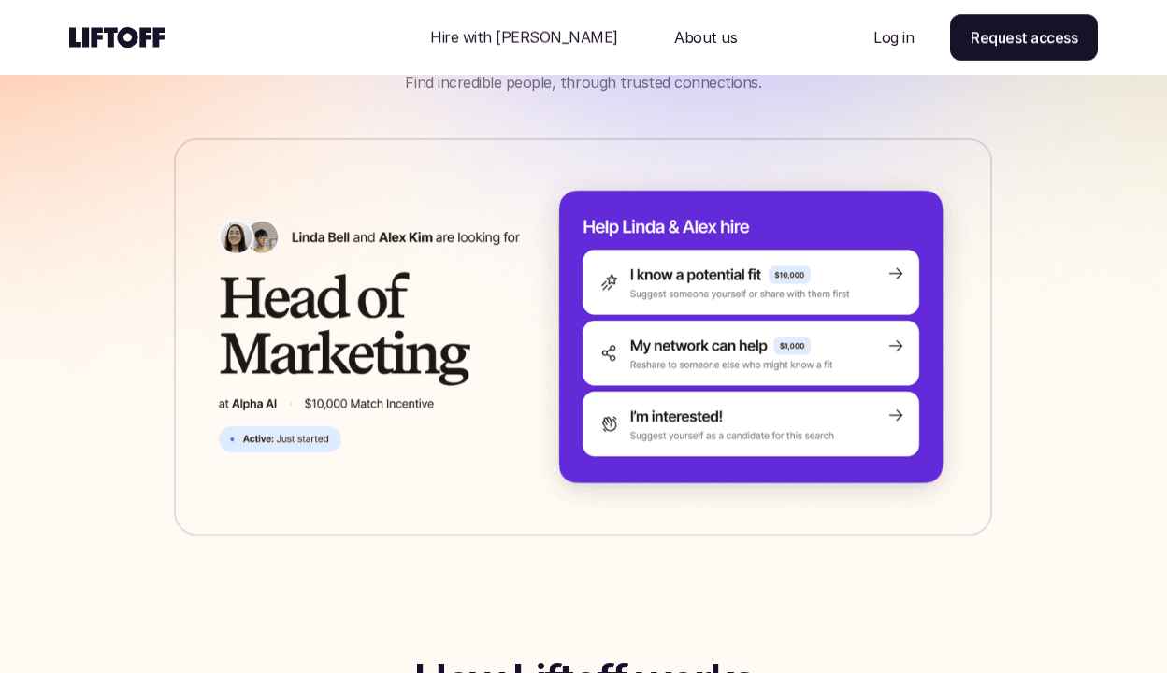
click at [728, 283] on img at bounding box center [583, 336] width 818 height 397
click at [905, 271] on img at bounding box center [583, 336] width 818 height 397
click at [894, 271] on img at bounding box center [583, 336] width 818 height 397
click at [728, 261] on img at bounding box center [583, 336] width 818 height 397
click at [728, 290] on img at bounding box center [583, 336] width 818 height 397
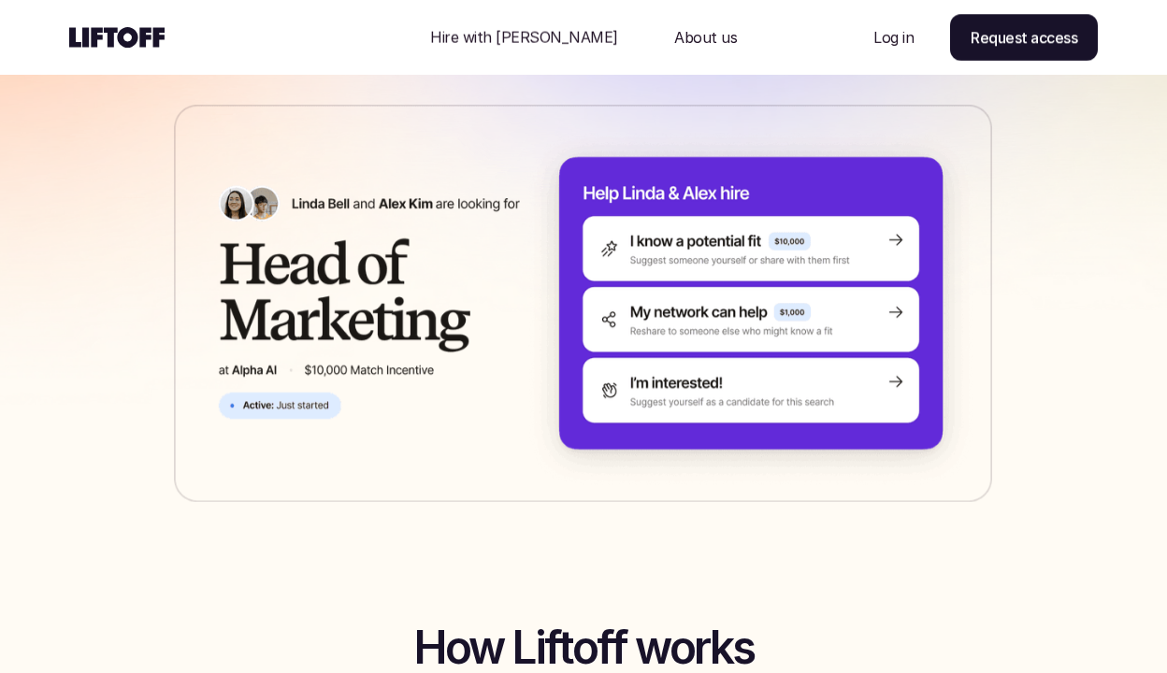
scroll to position [262, 0]
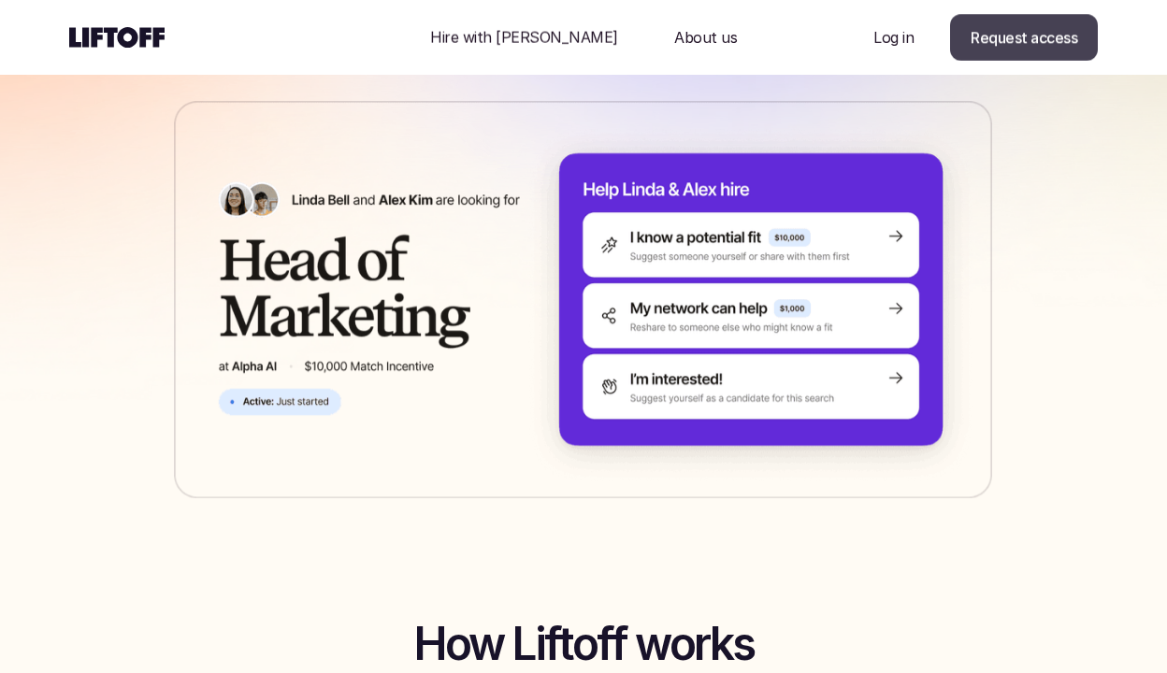
click at [985, 31] on p "Request access" at bounding box center [1024, 37] width 107 height 22
